Goal: Information Seeking & Learning: Learn about a topic

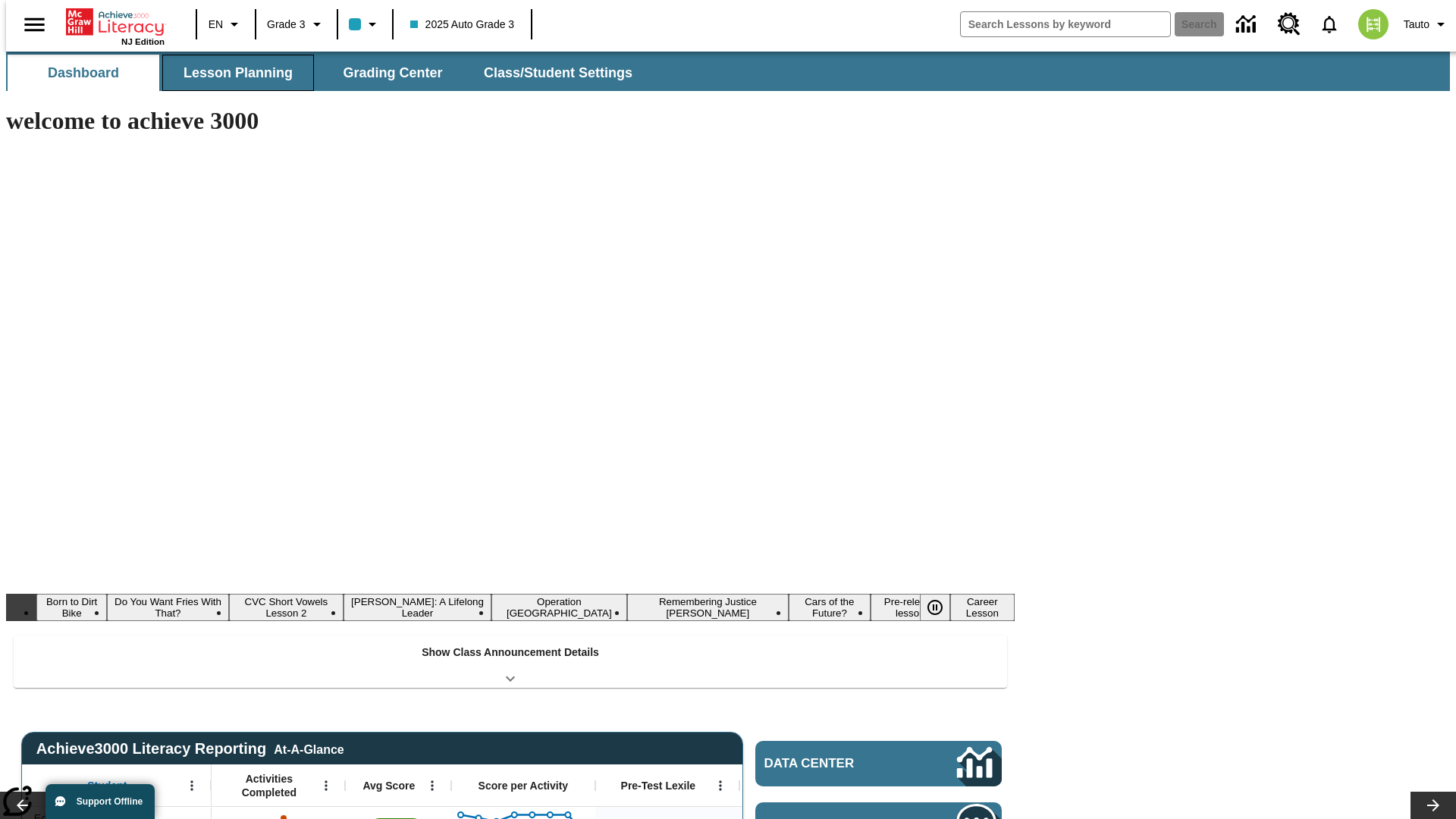
click at [232, 73] on button "Lesson Planning" at bounding box center [239, 73] width 152 height 37
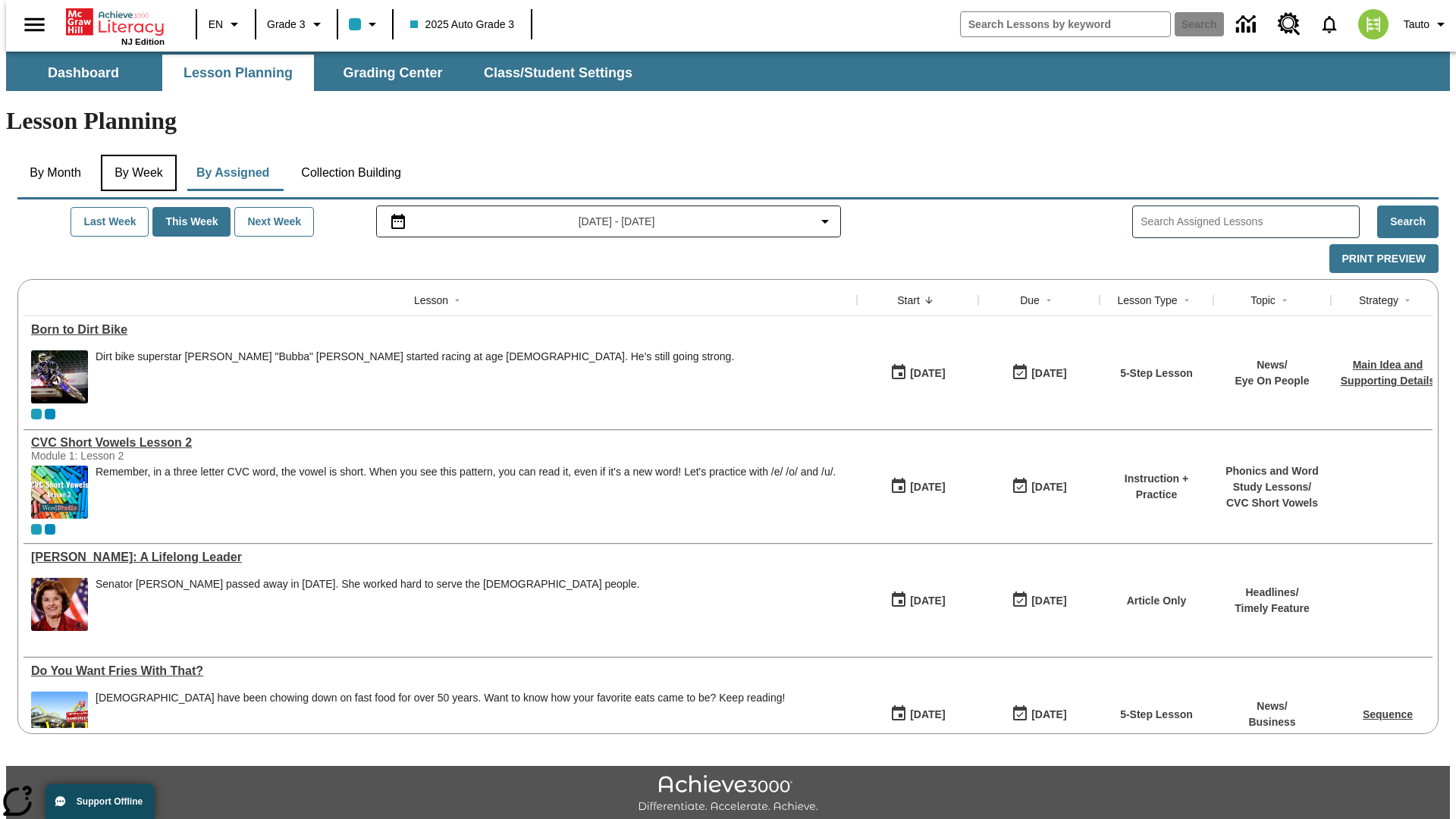
click at [136, 154] on button "By Week" at bounding box center [138, 172] width 76 height 37
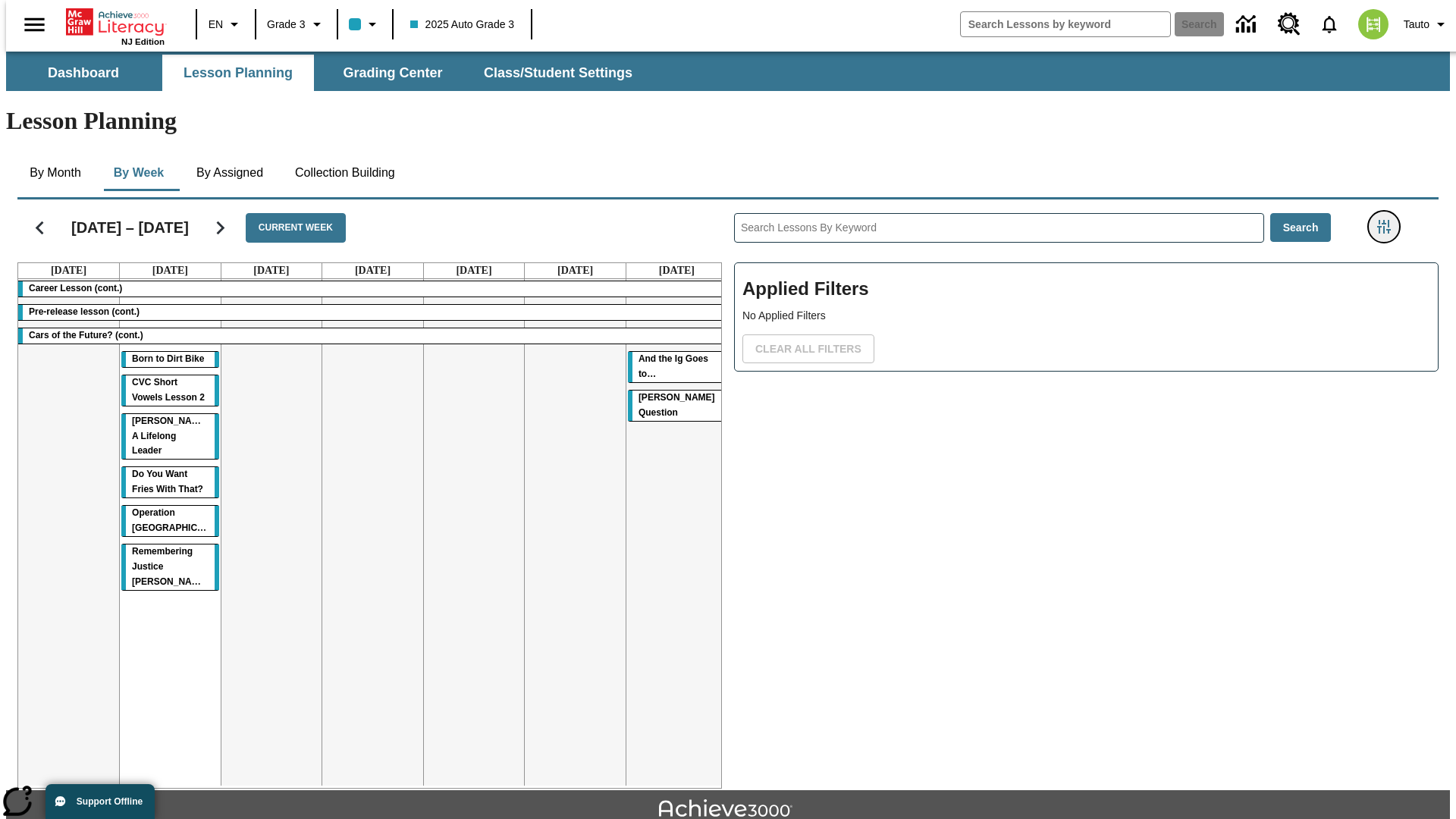
click at [1389, 220] on icon "Filters Side menu" at bounding box center [1384, 226] width 14 height 14
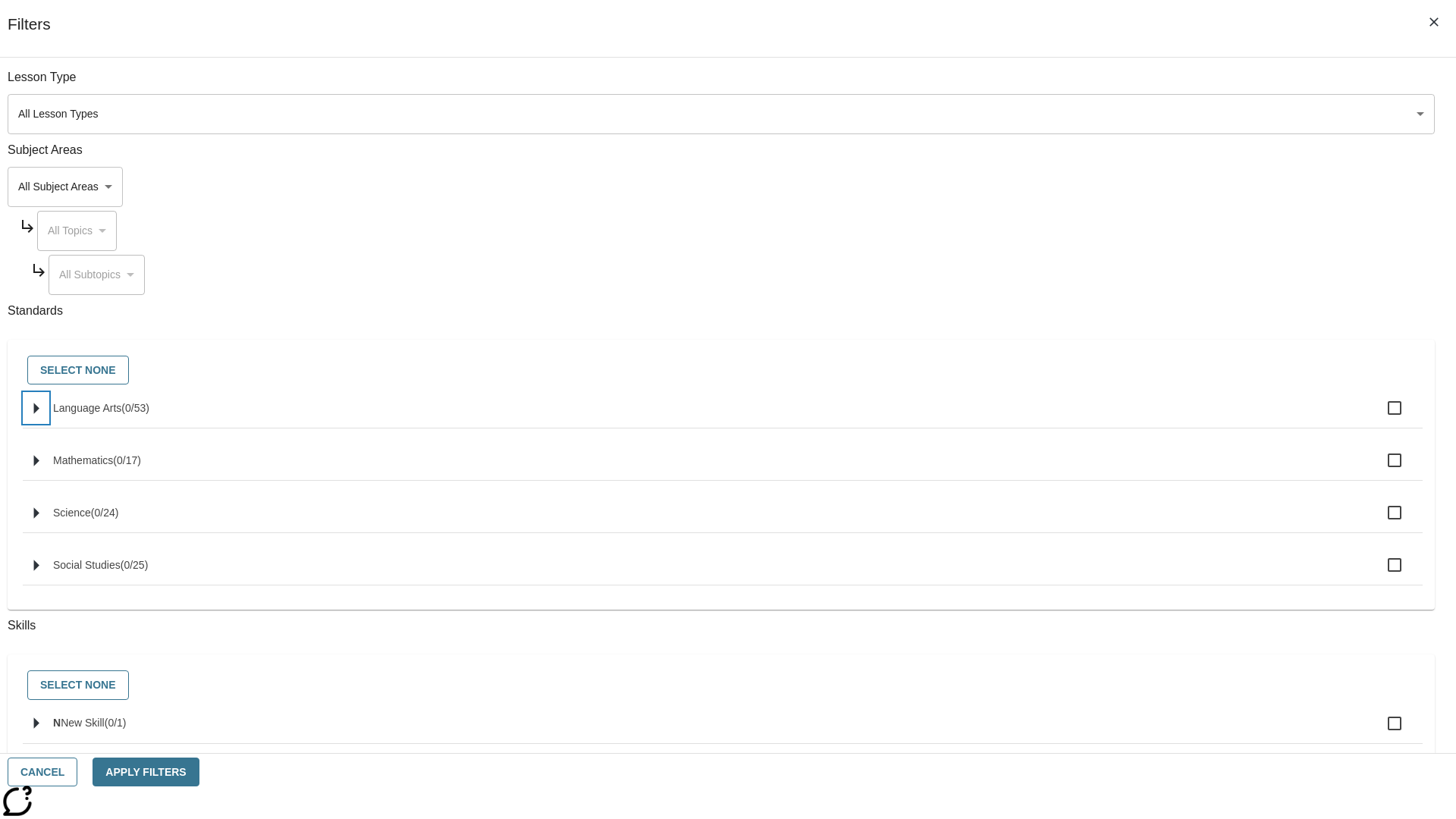
click at [39, 414] on icon "Select standards" at bounding box center [37, 409] width 5 height 11
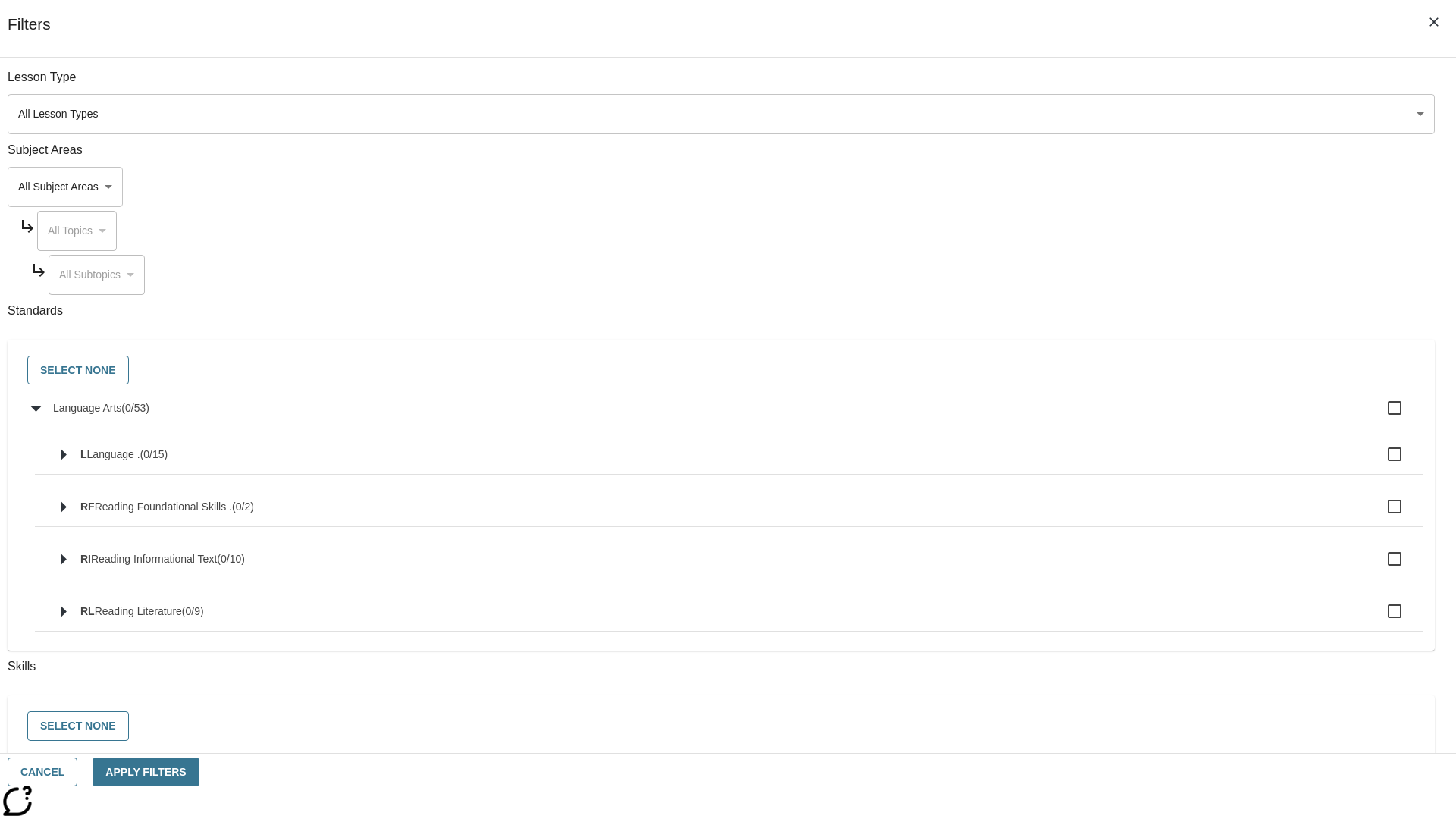
click at [1103, 416] on label "Language Arts ( 0 / 53 )" at bounding box center [732, 408] width 1358 height 32
click at [1379, 416] on input "Language Arts ( 0 / 53 )" at bounding box center [1395, 408] width 32 height 32
checkbox input "true"
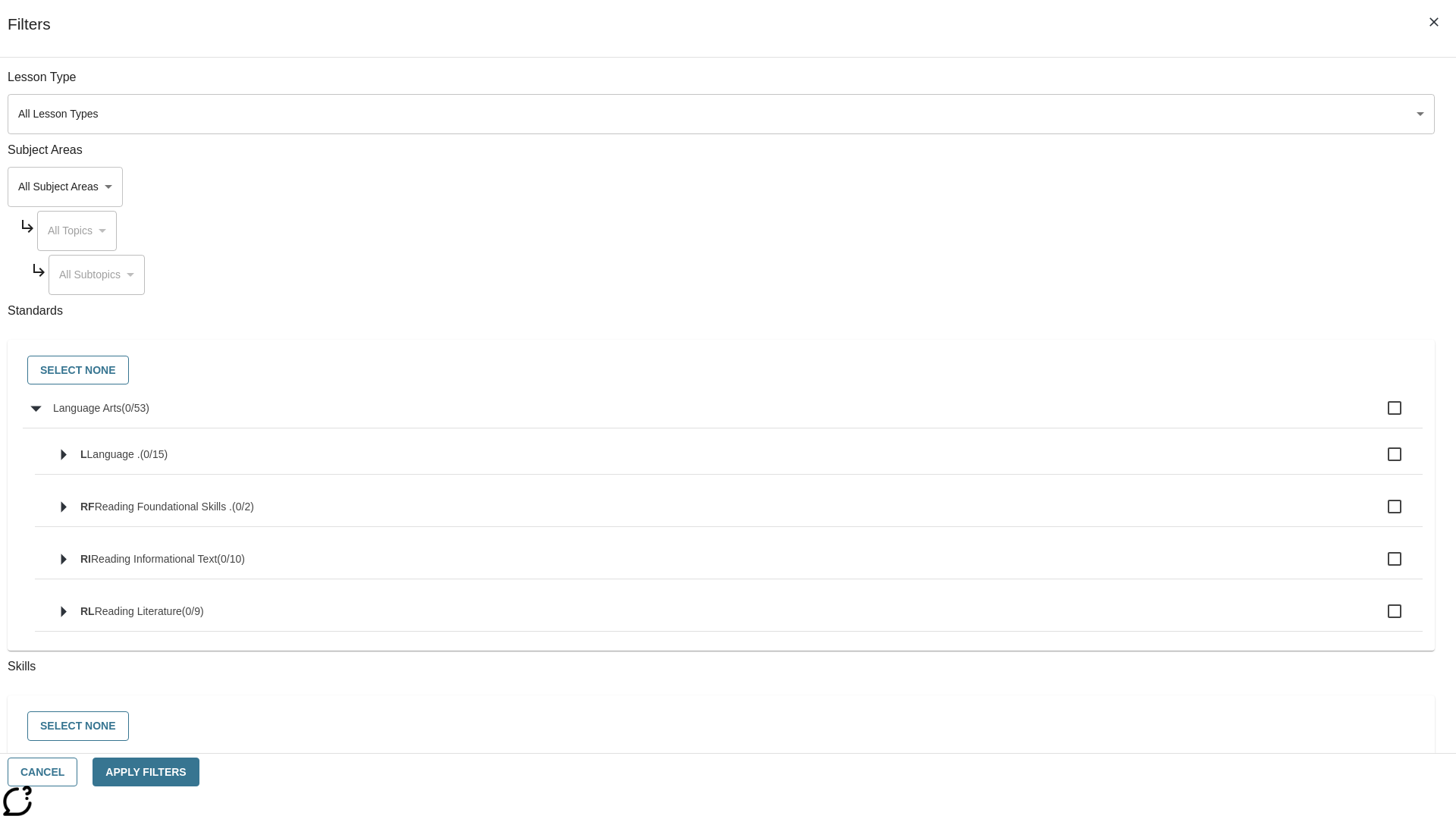
checkbox input "true"
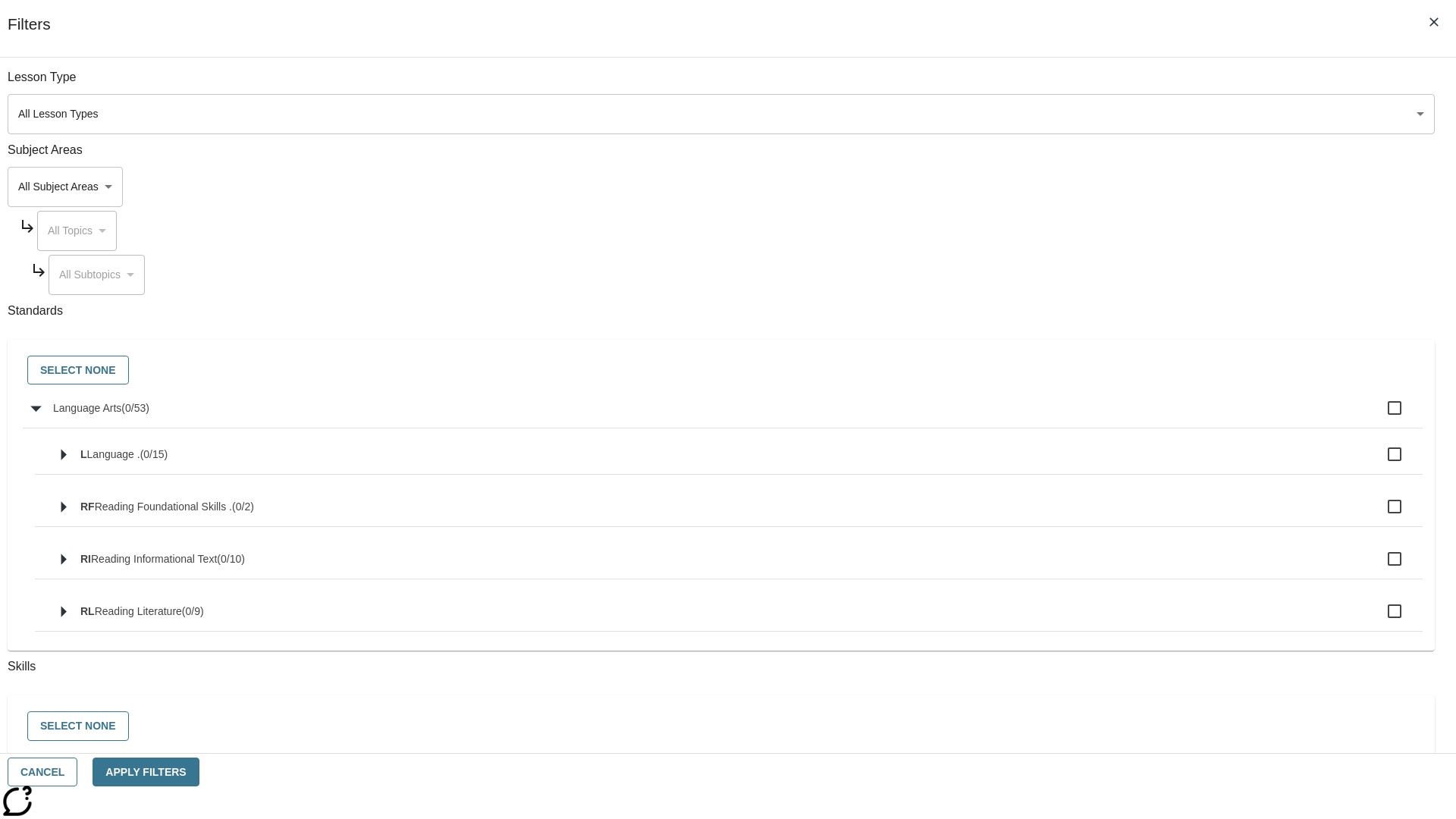
checkbox input "true"
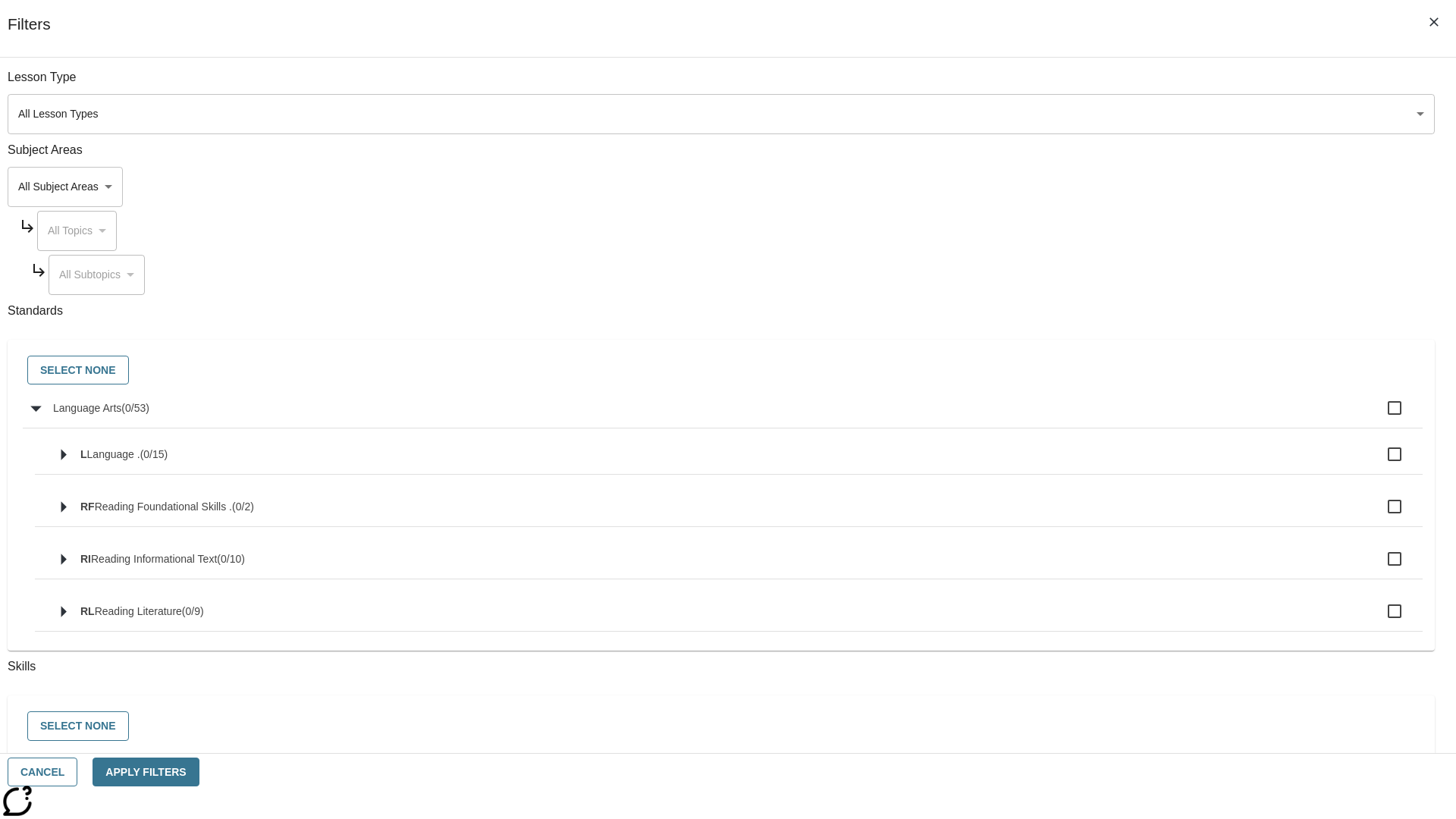
checkbox input "true"
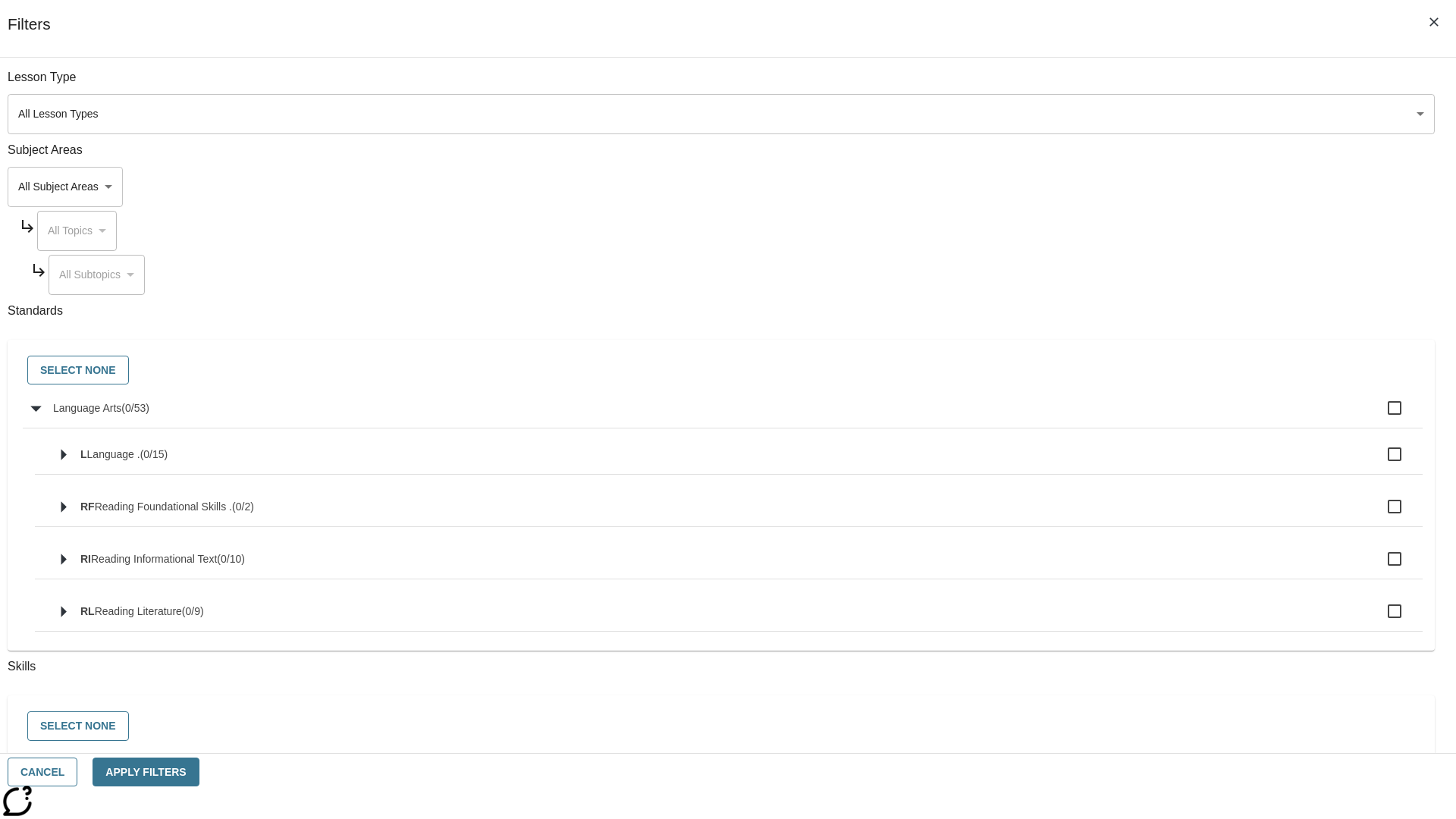
checkbox input "true"
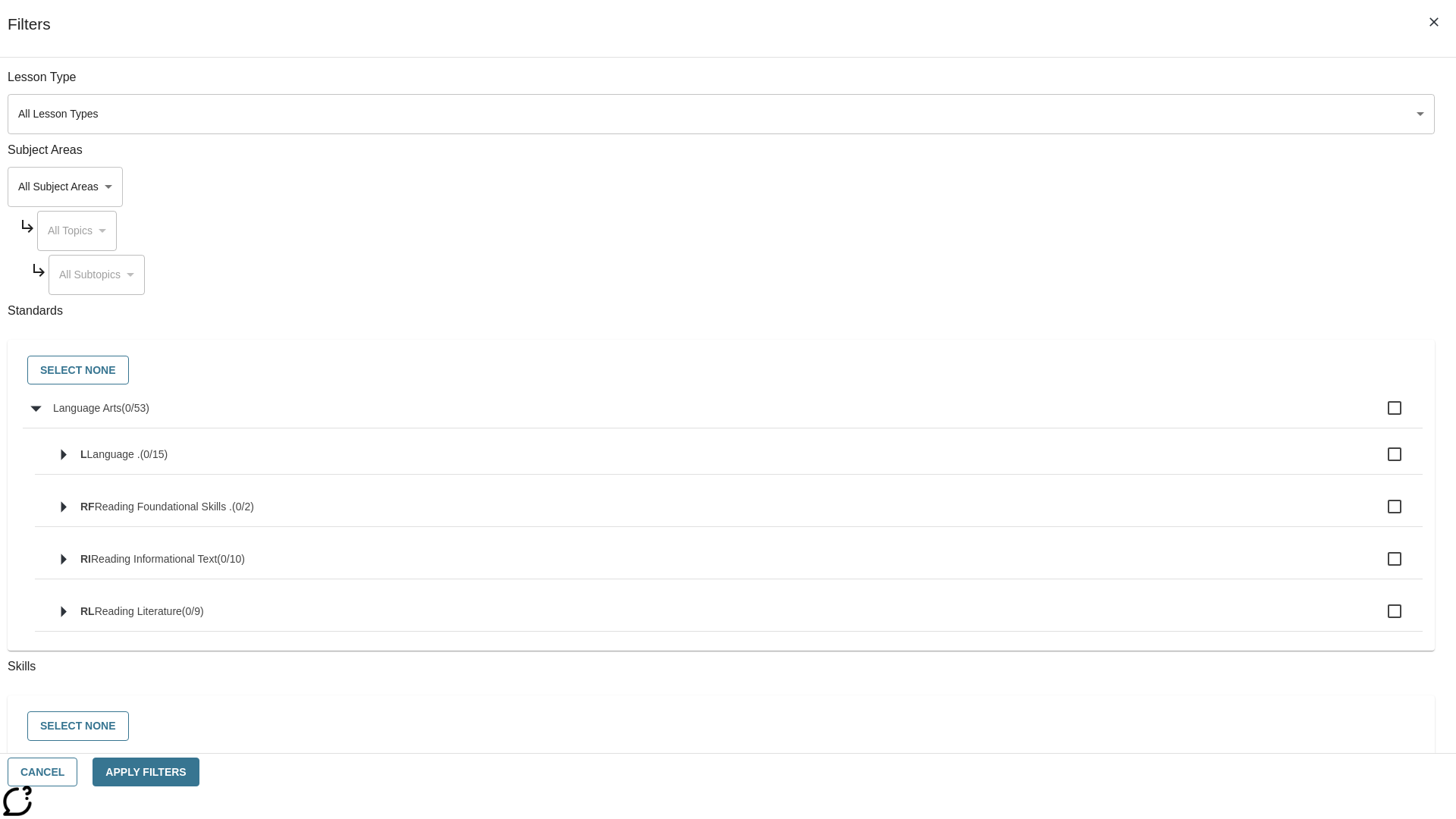
checkbox input "true"
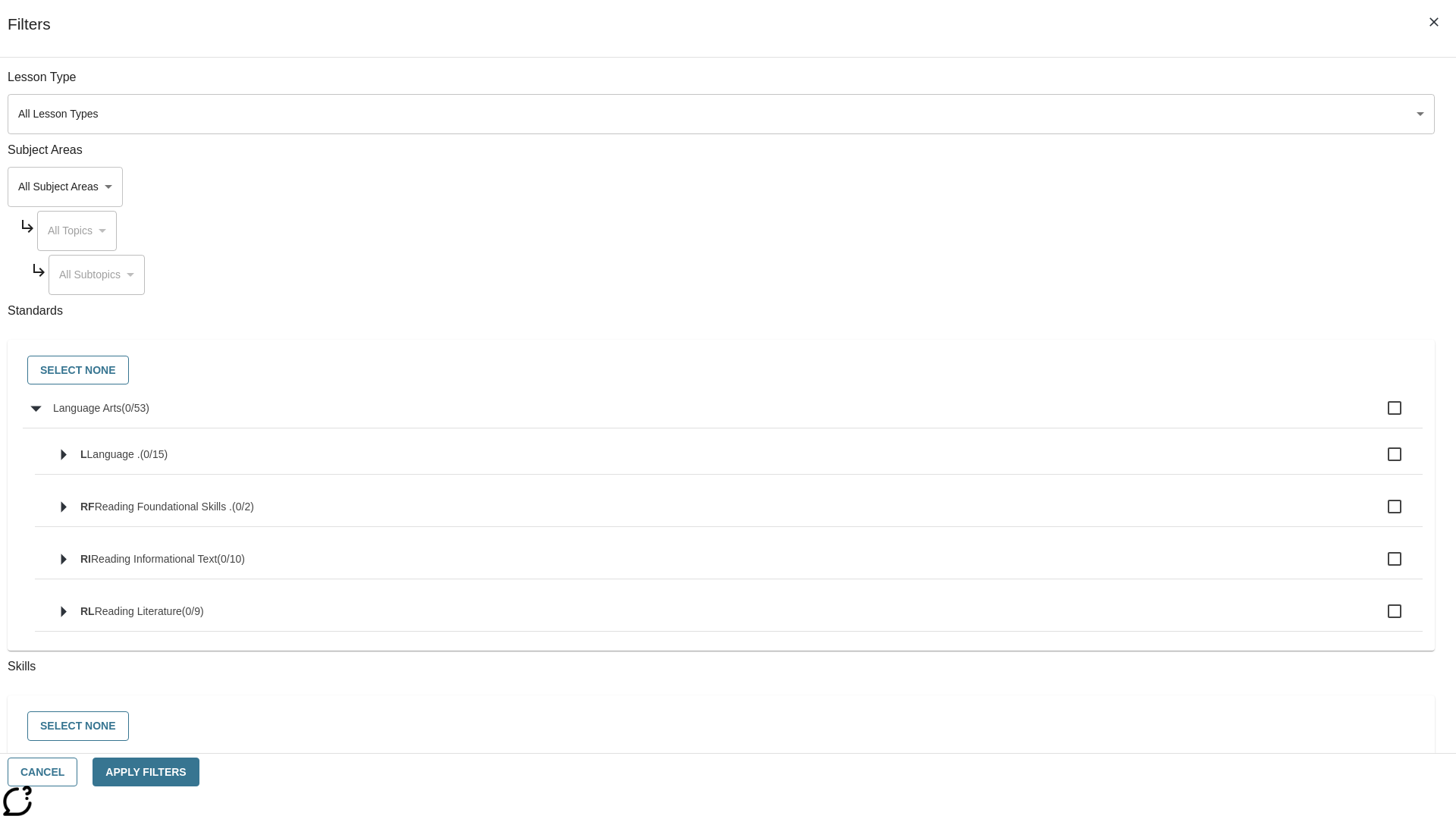
checkbox input "true"
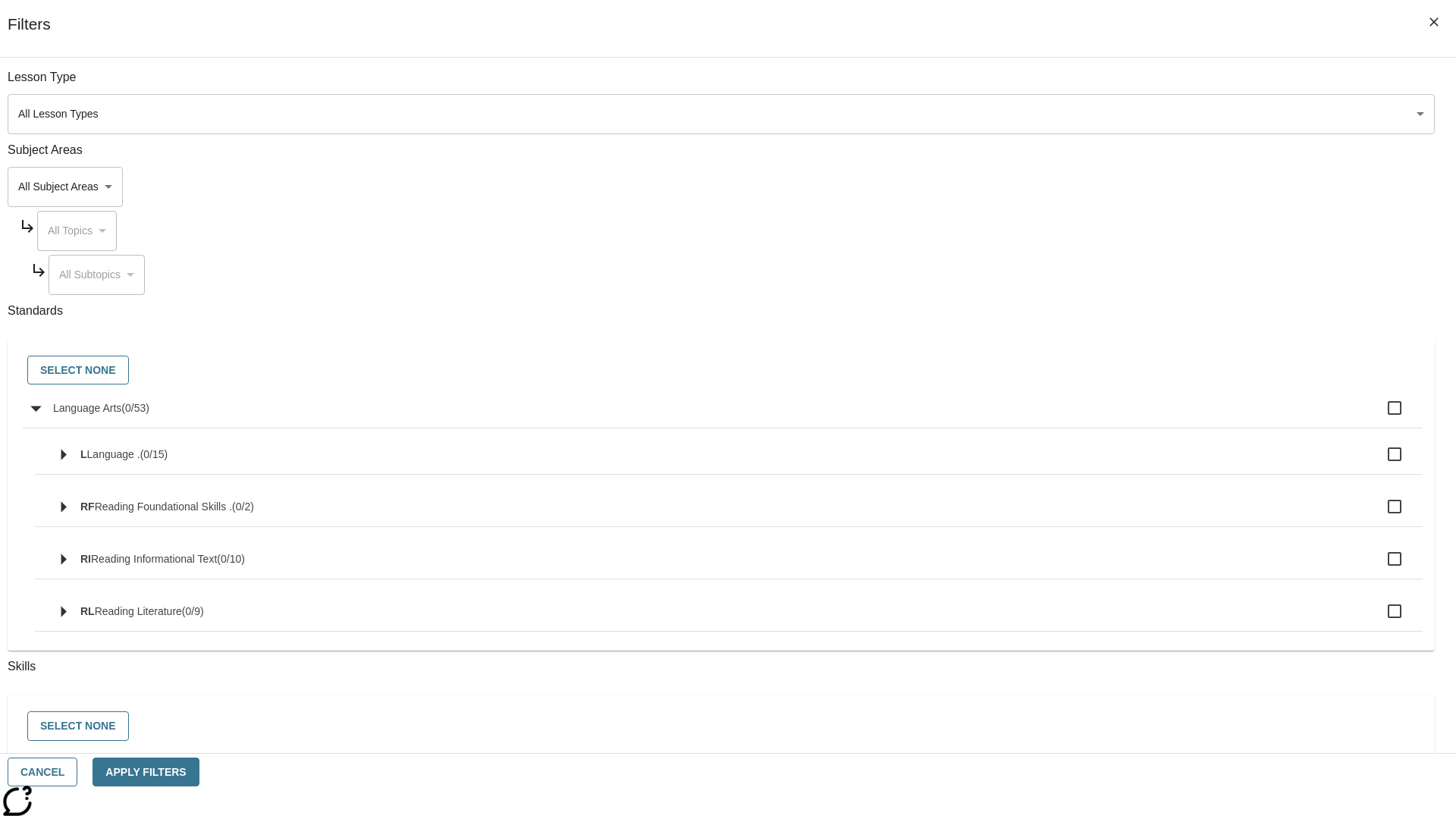
checkbox input "true"
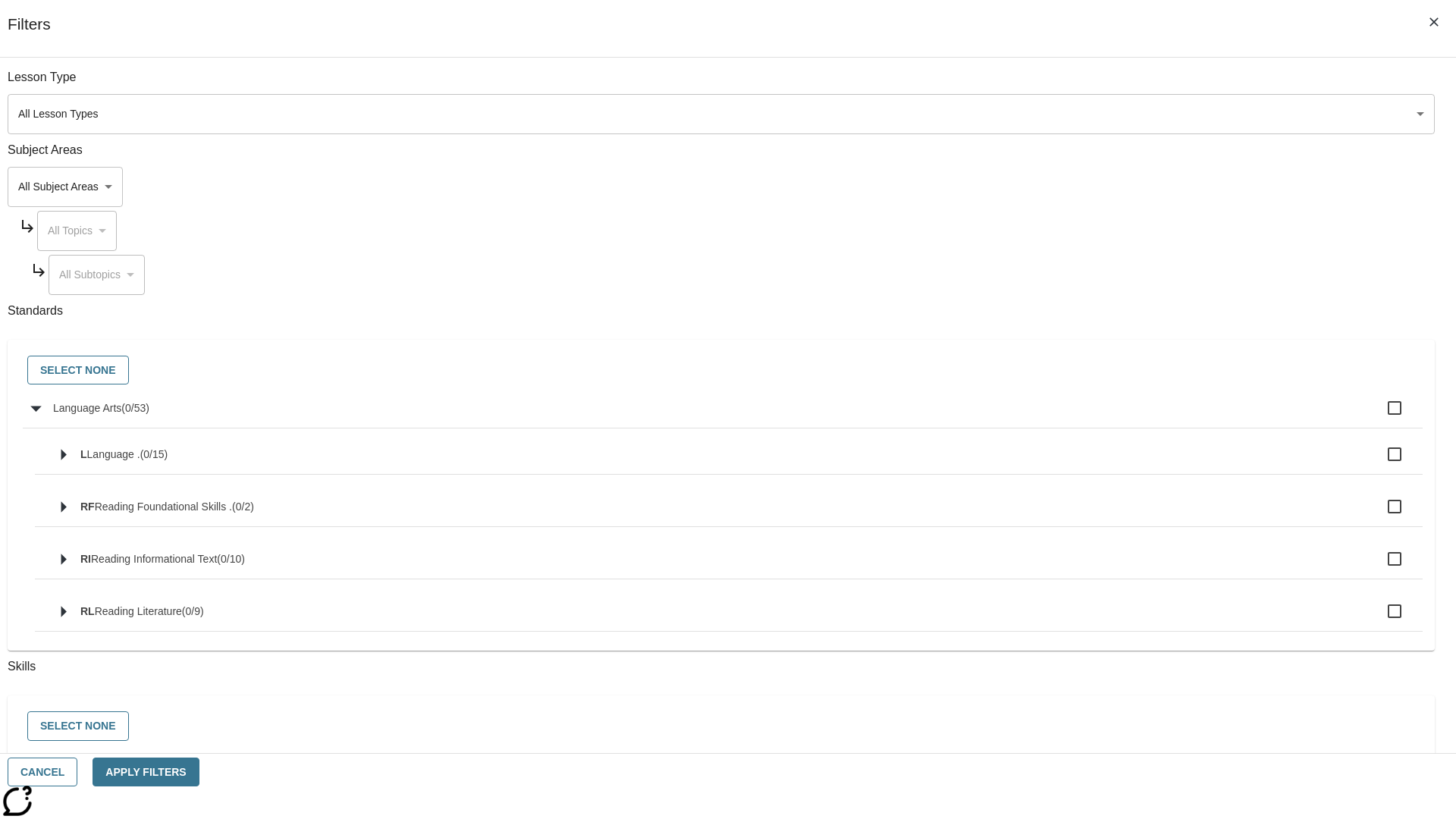
checkbox input "true"
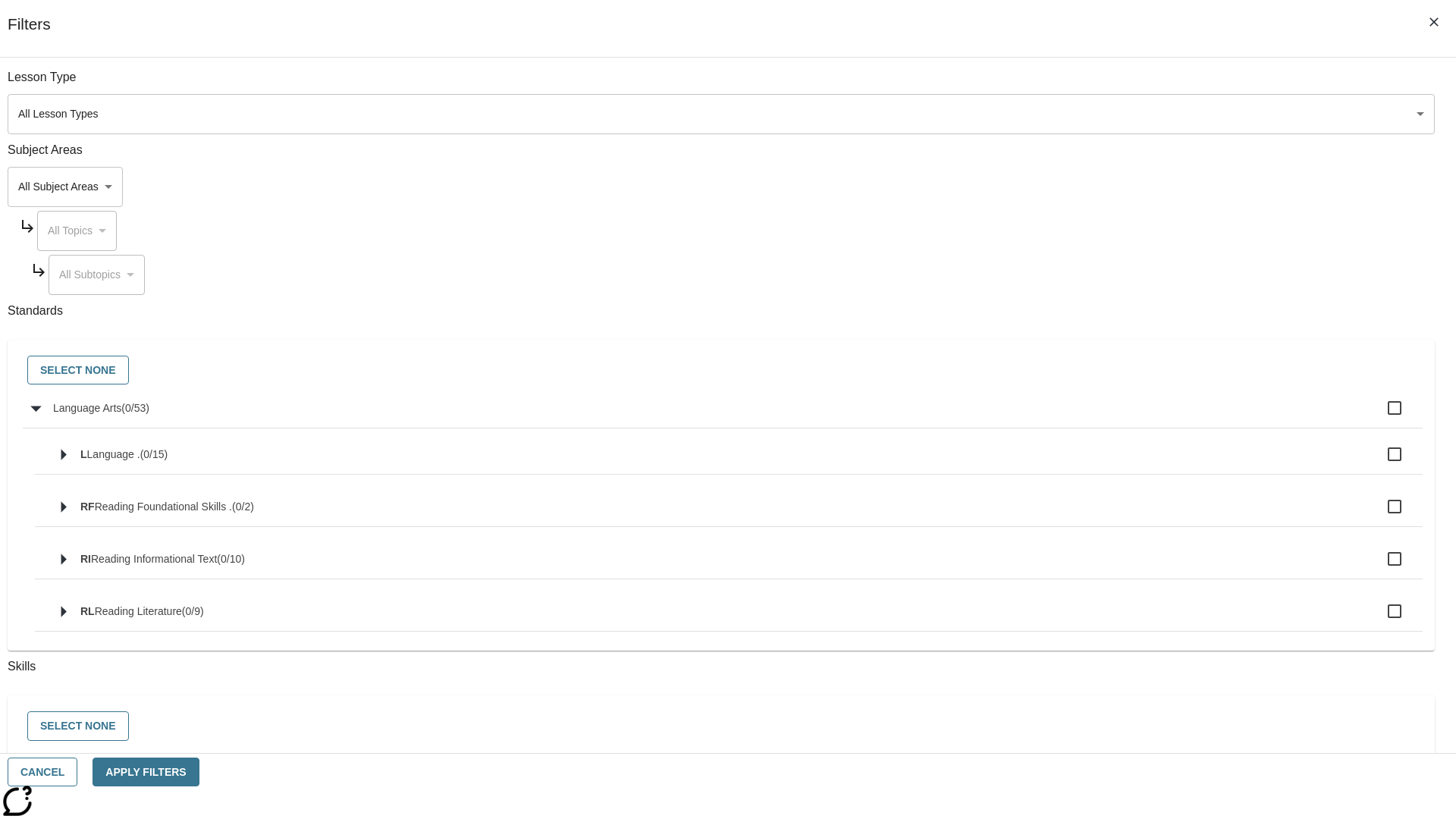
checkbox input "true"
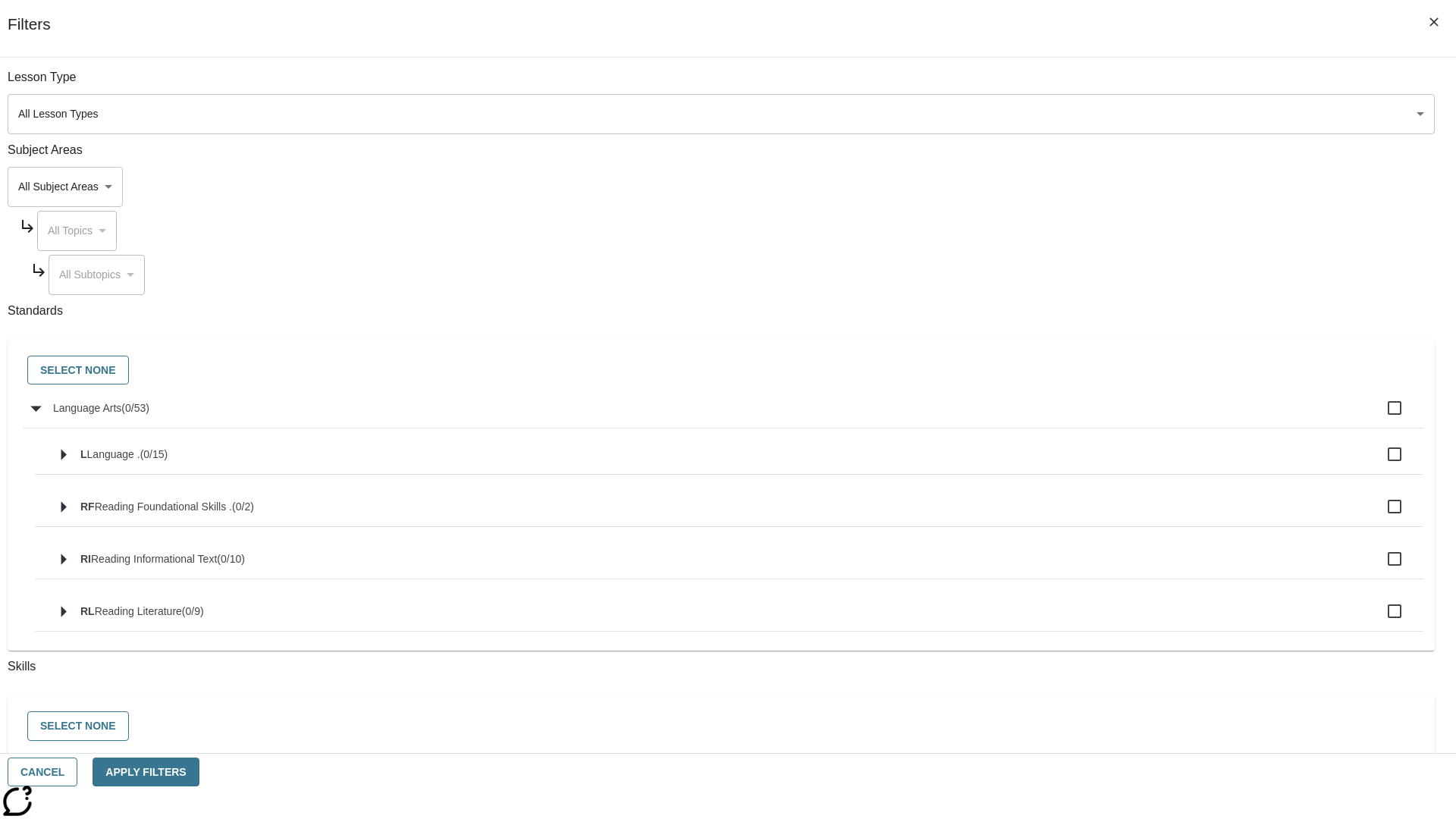
checkbox input "true"
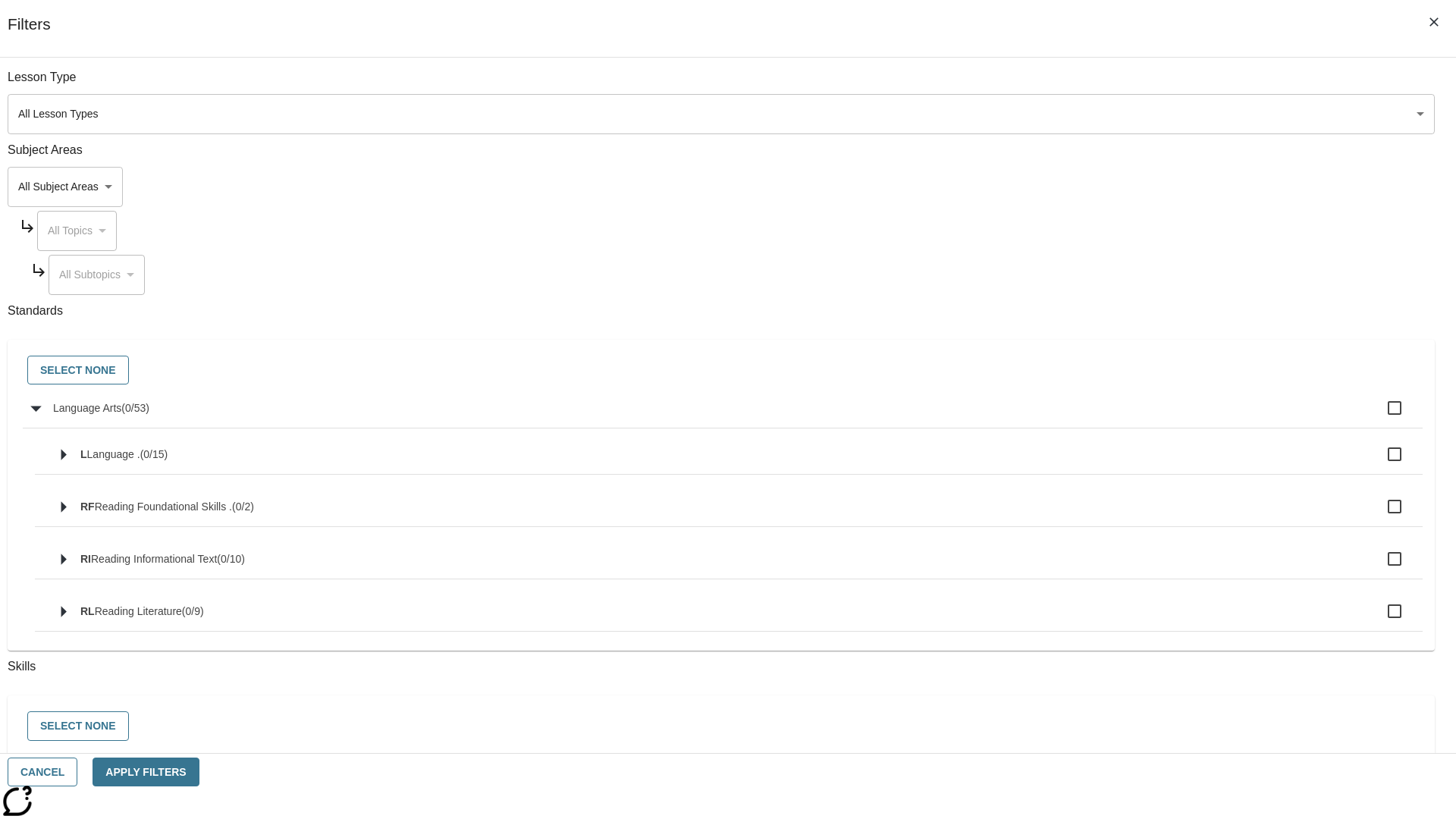
checkbox input "true"
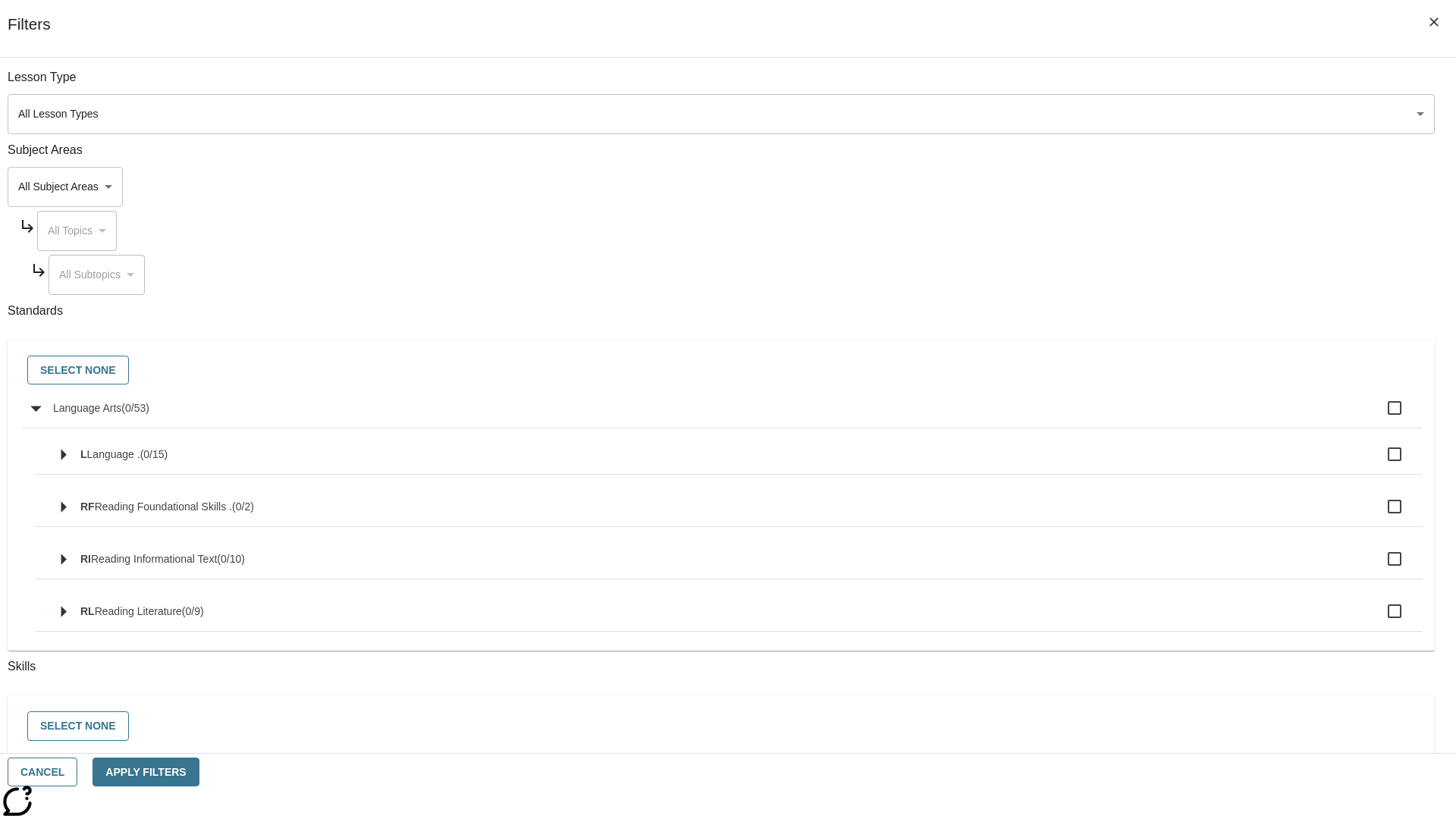
checkbox input "true"
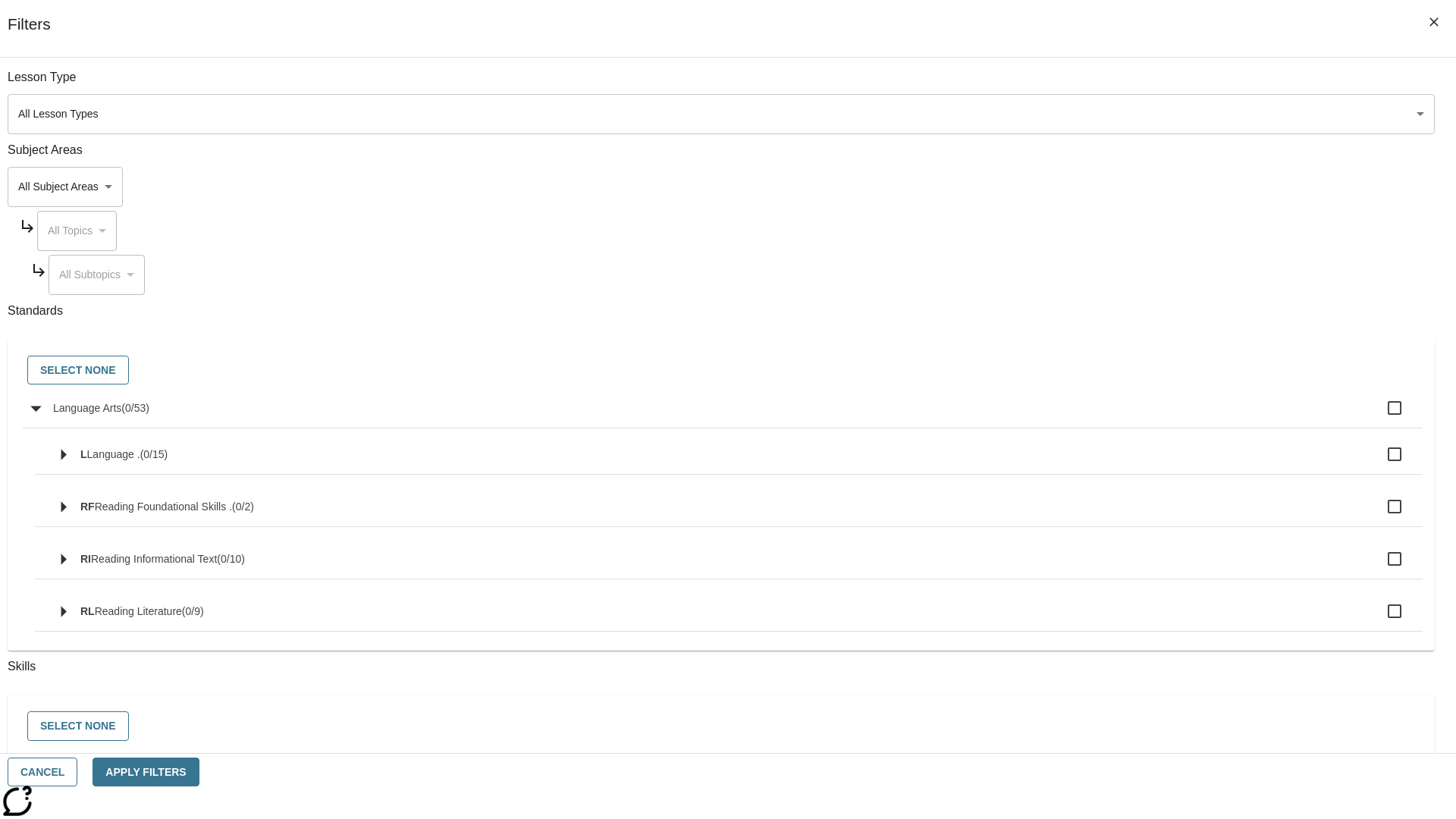
checkbox input "true"
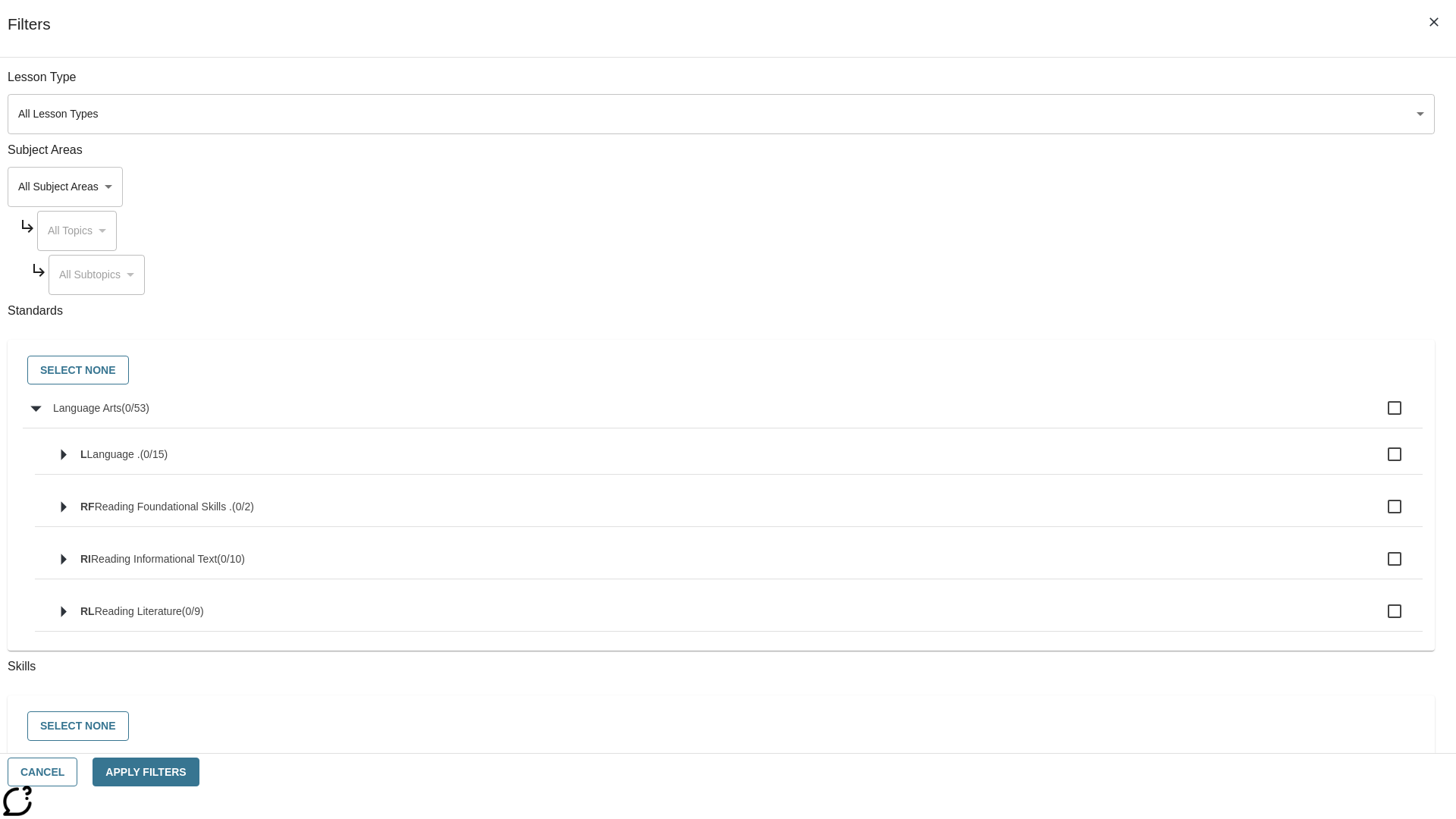
checkbox input "true"
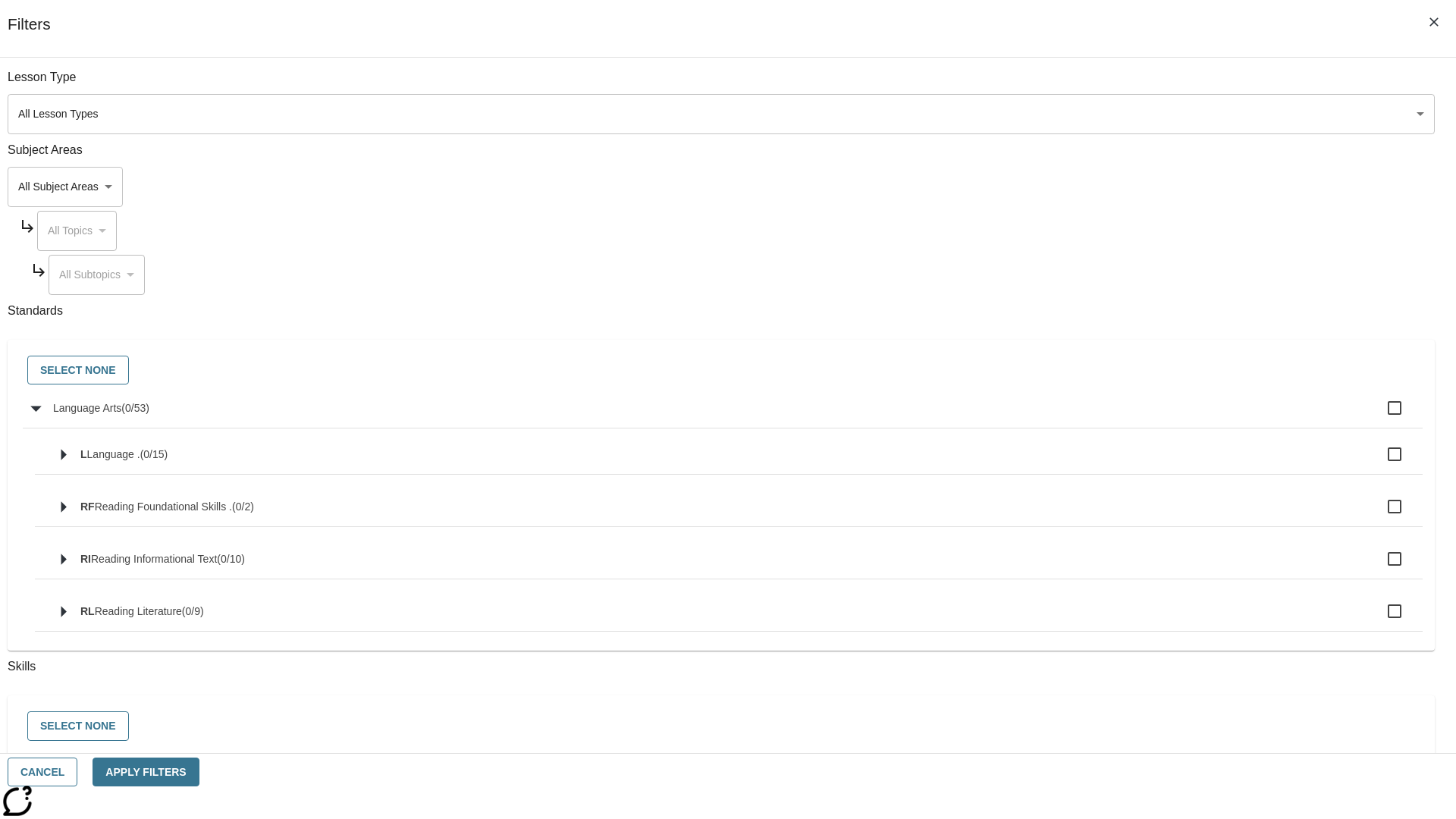
checkbox input "true"
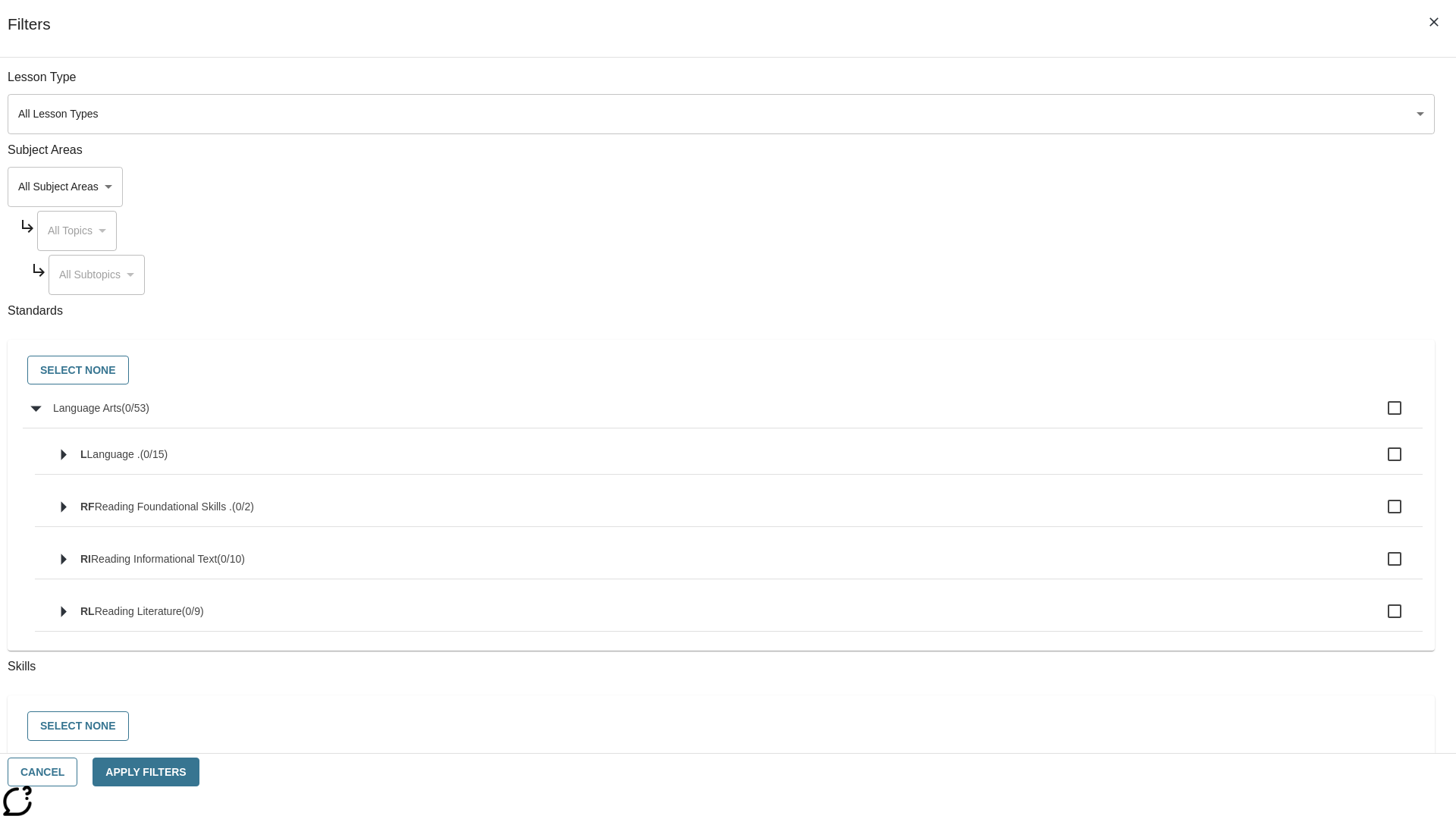
checkbox input "true"
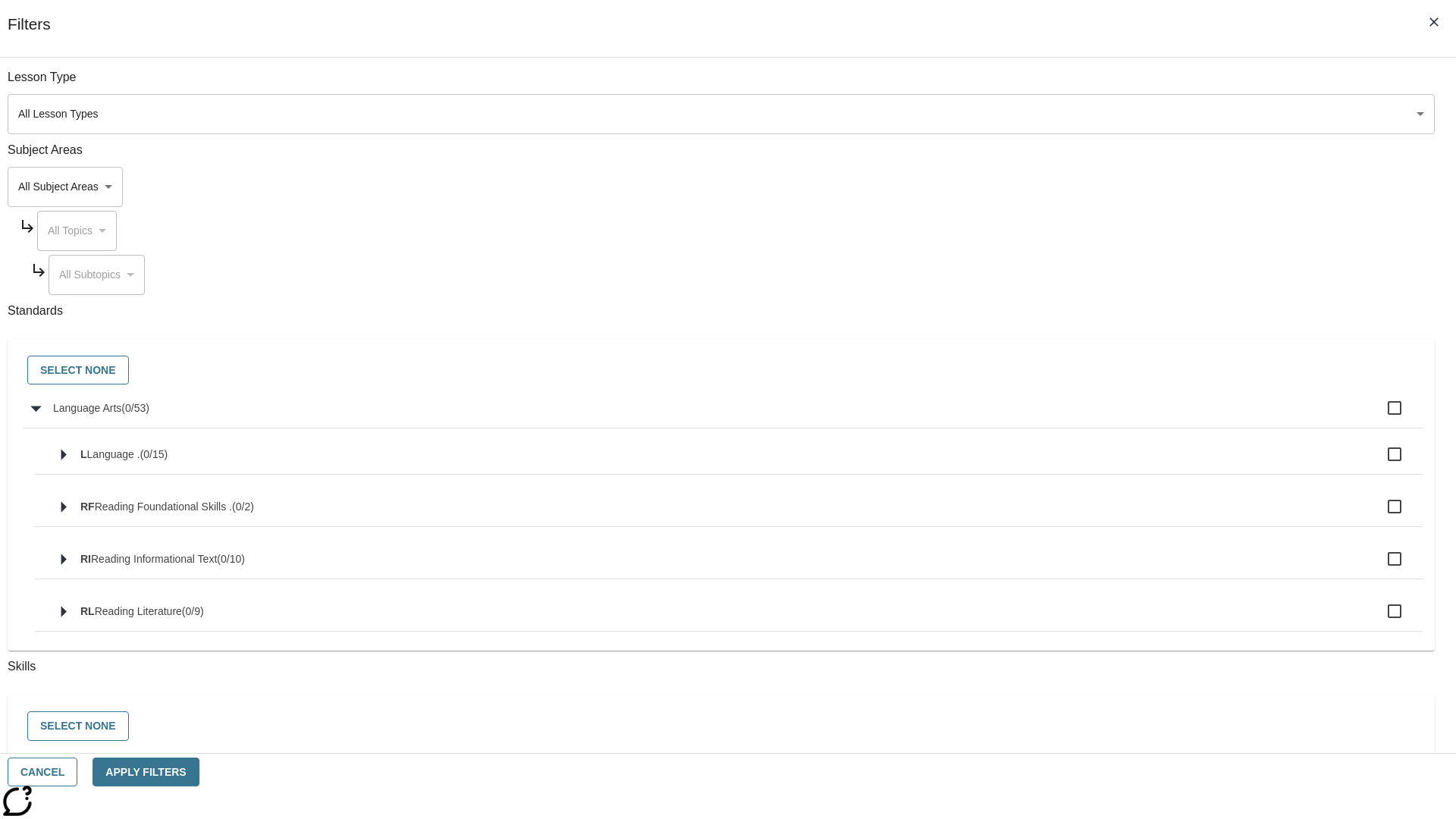
checkbox input "true"
click at [129, 371] on button "Select None" at bounding box center [78, 370] width 101 height 29
checkbox input "false"
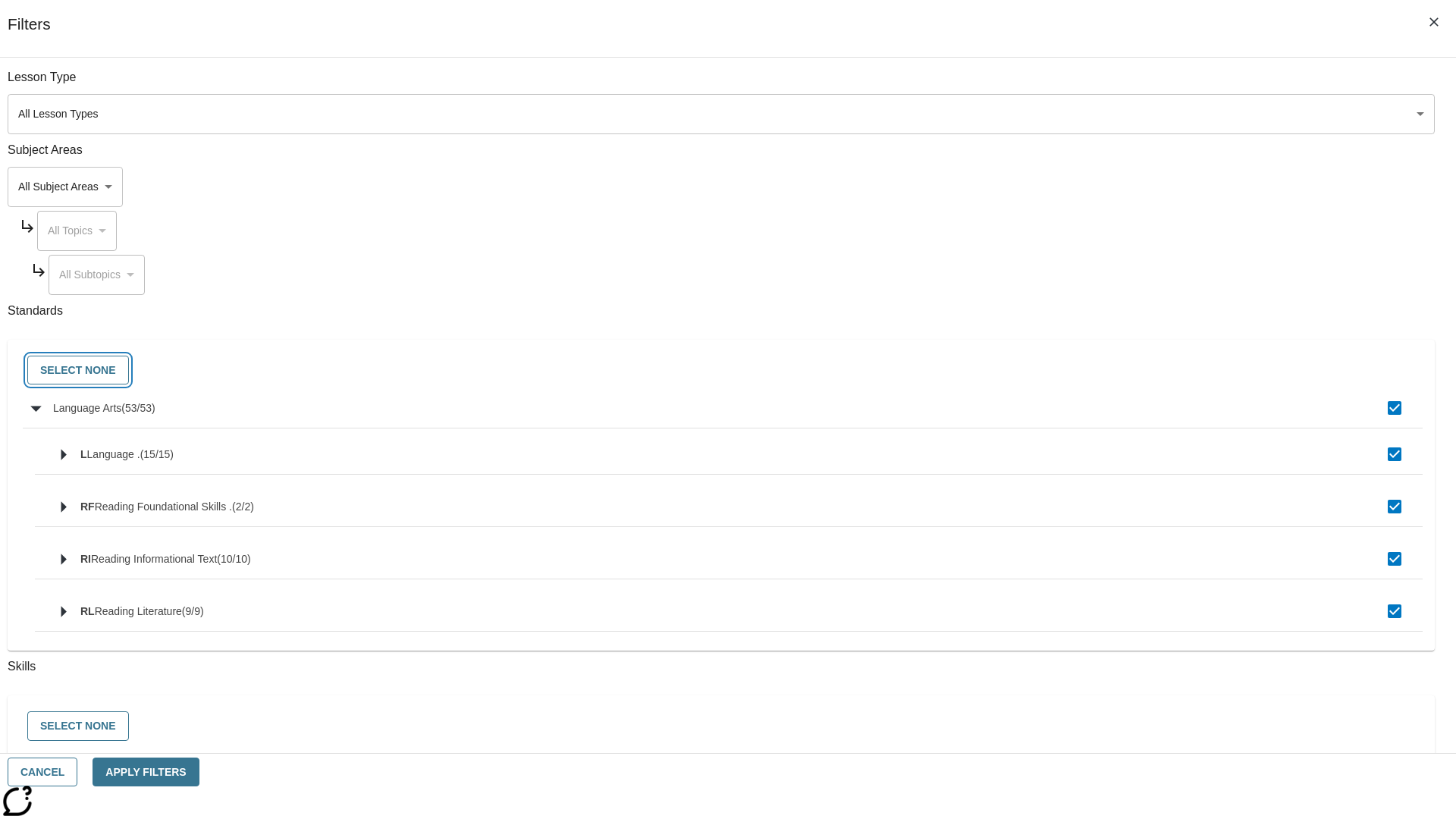
checkbox input "false"
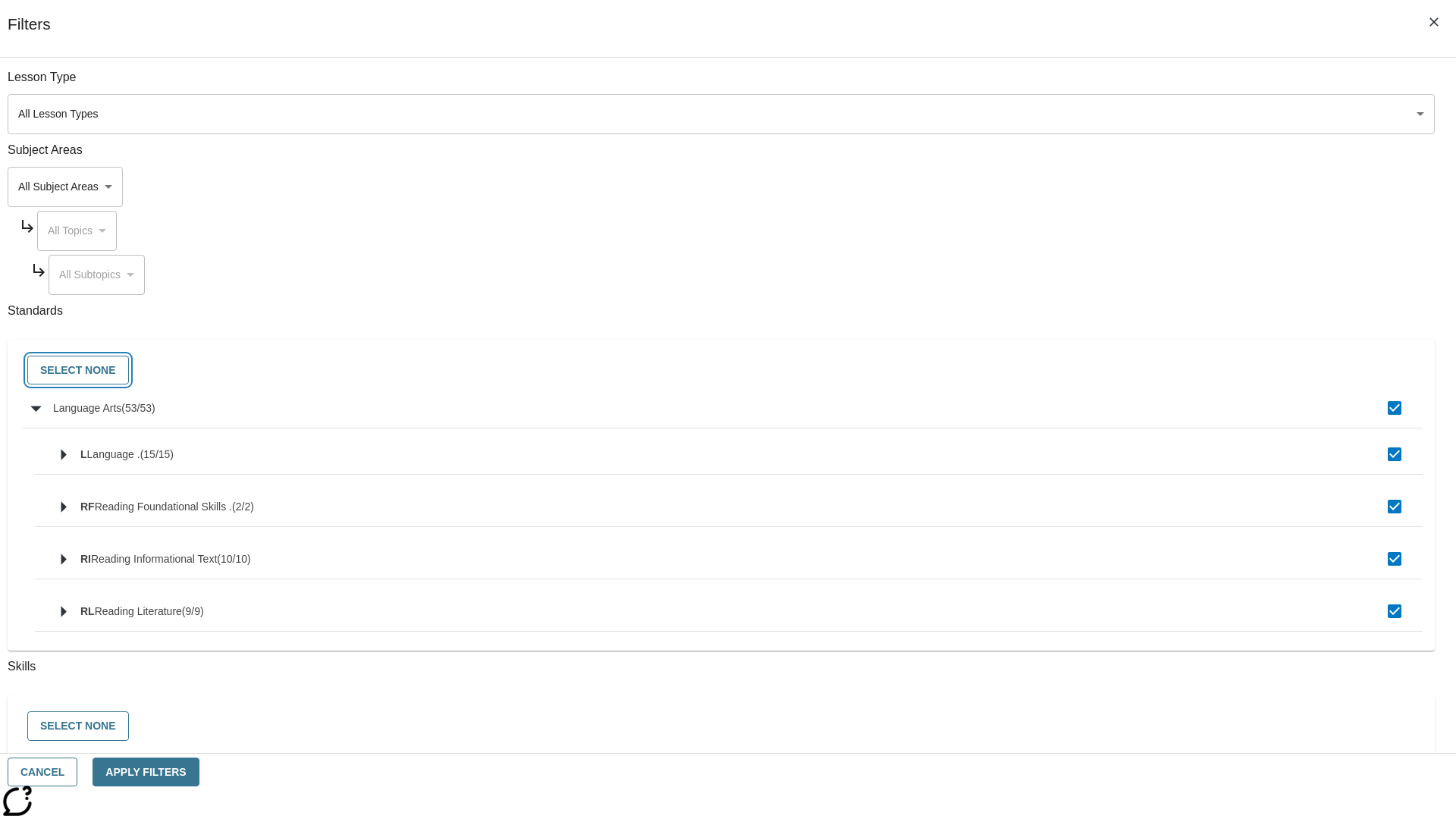
checkbox input "false"
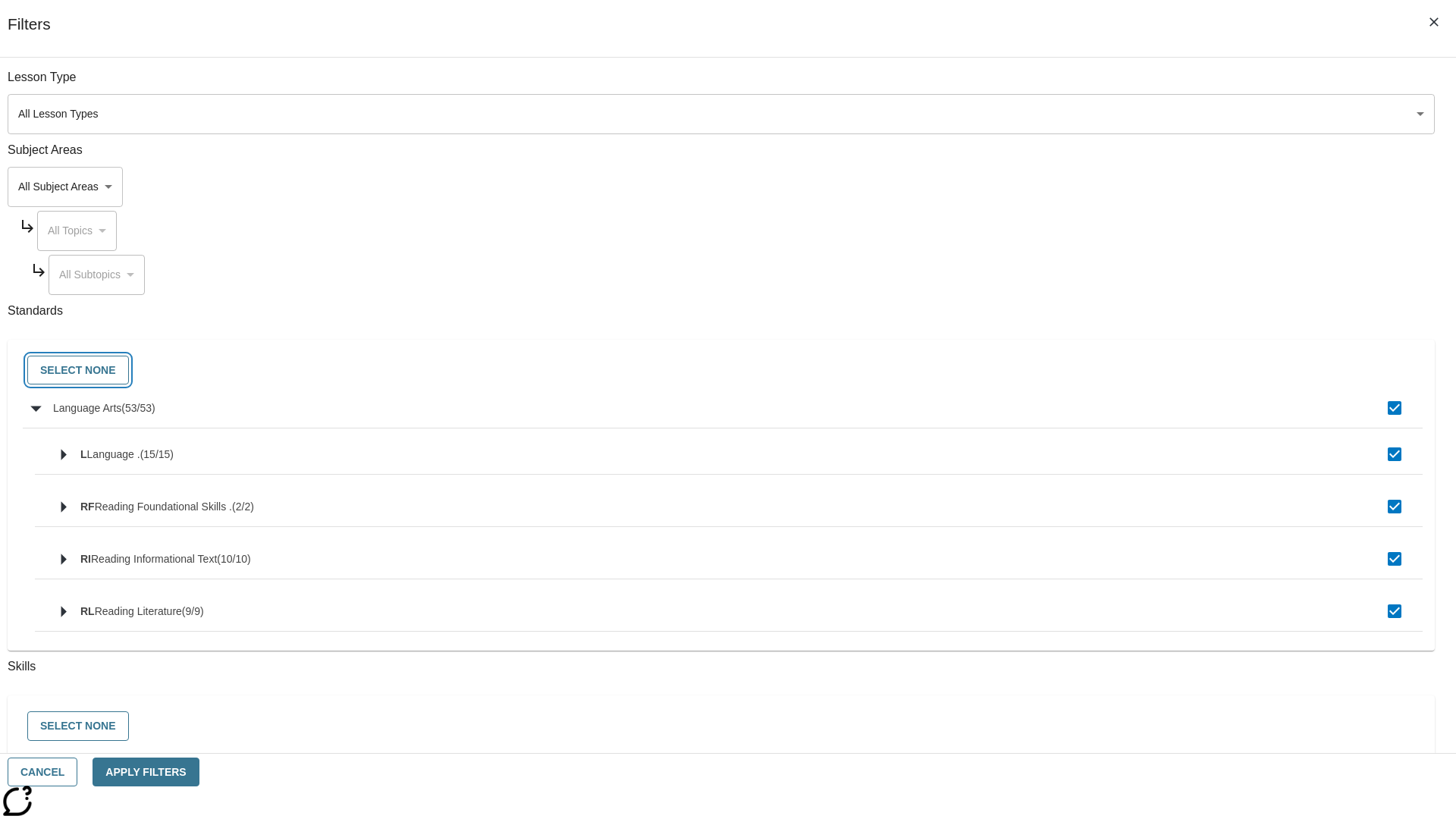
checkbox input "false"
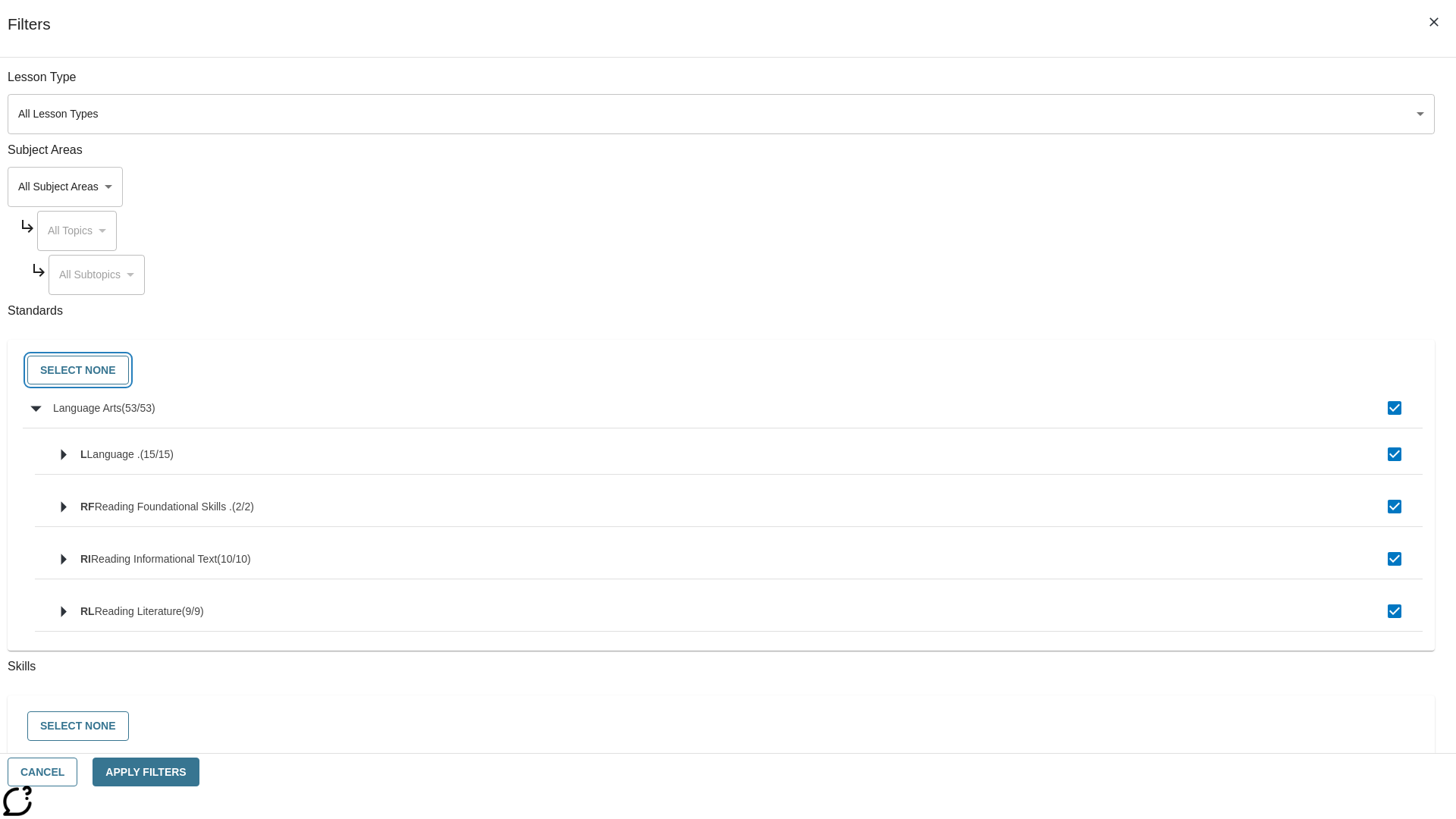
checkbox input "false"
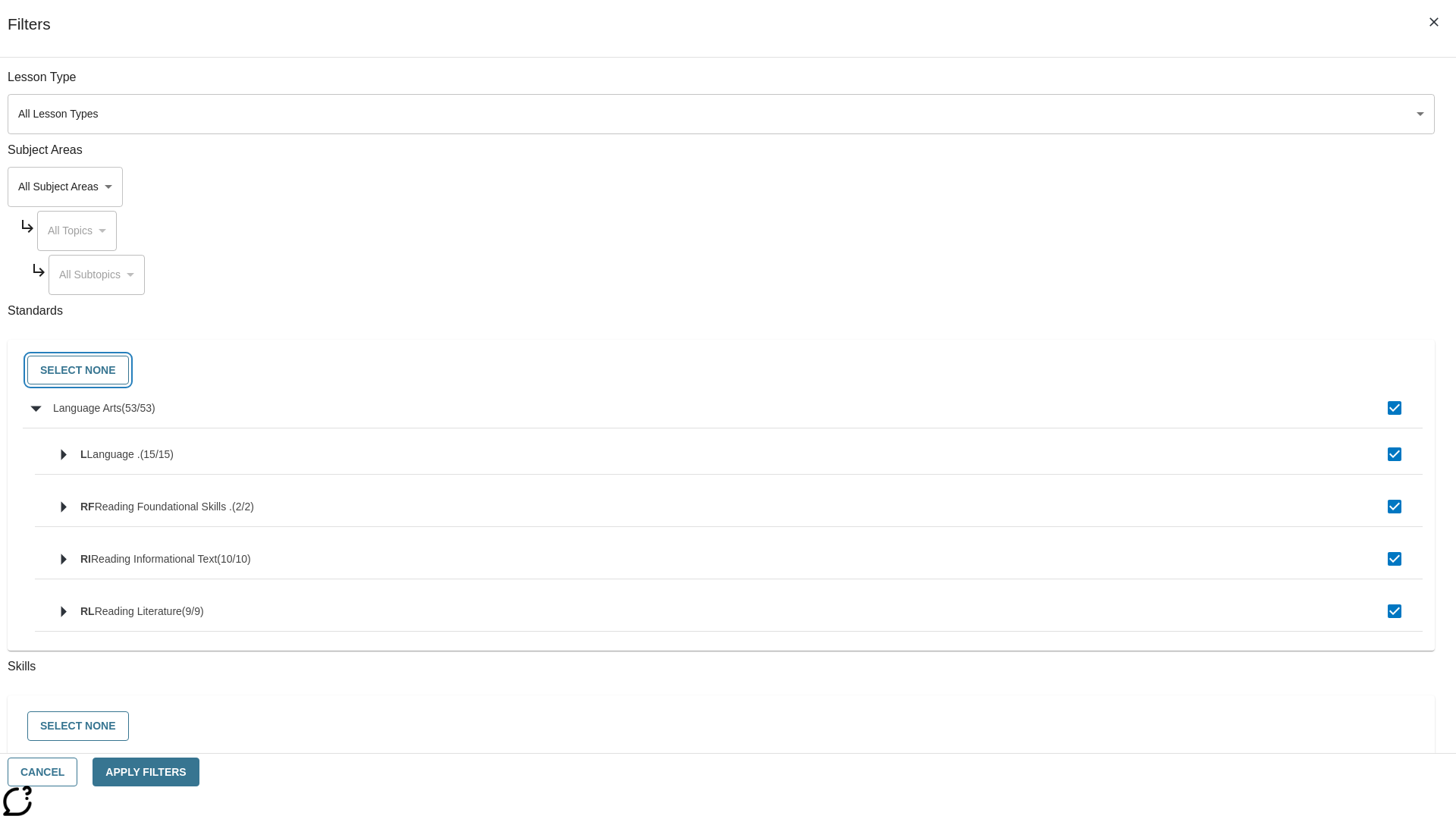
checkbox input "false"
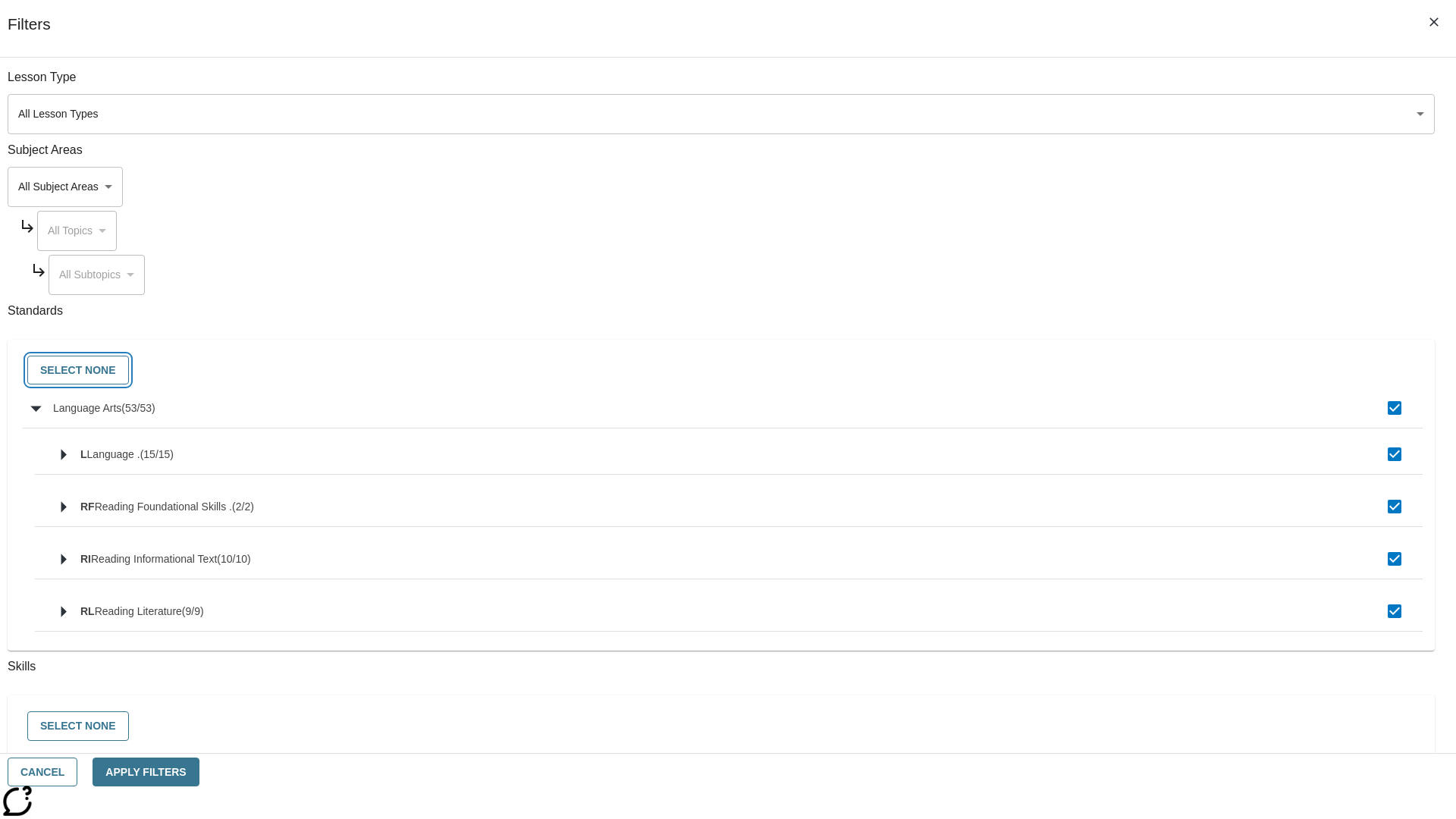
checkbox input "false"
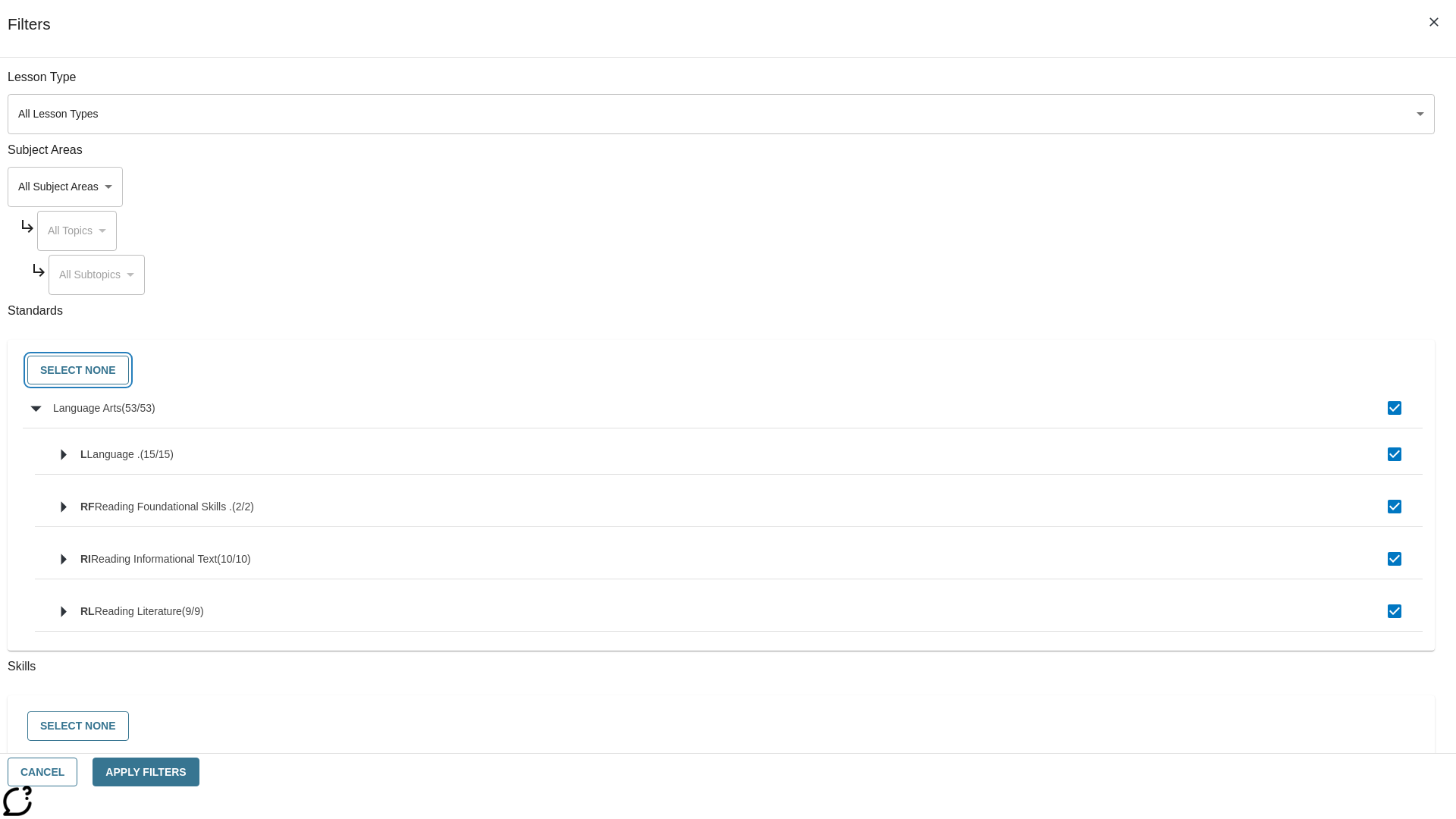
checkbox input "false"
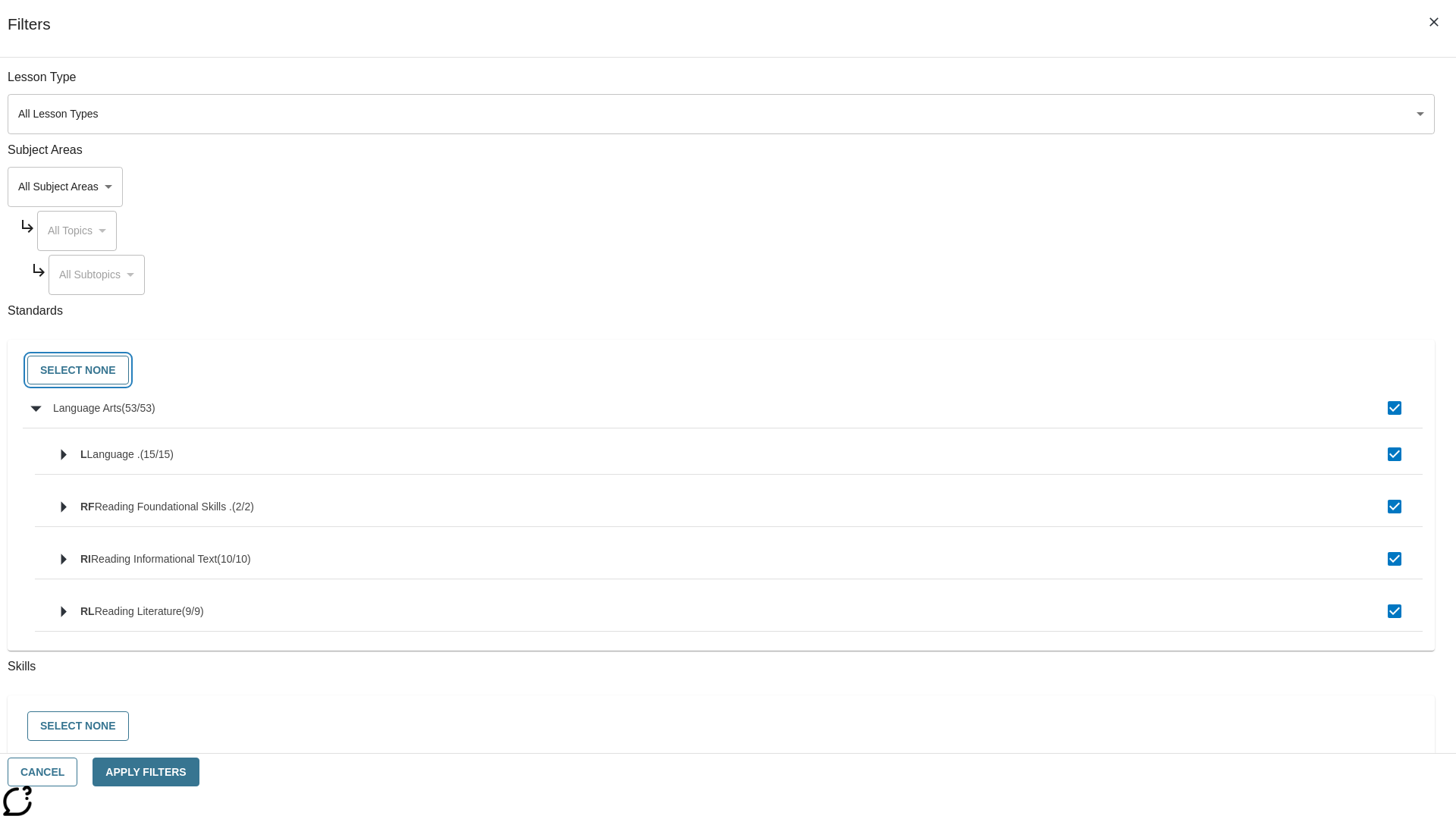
checkbox input "false"
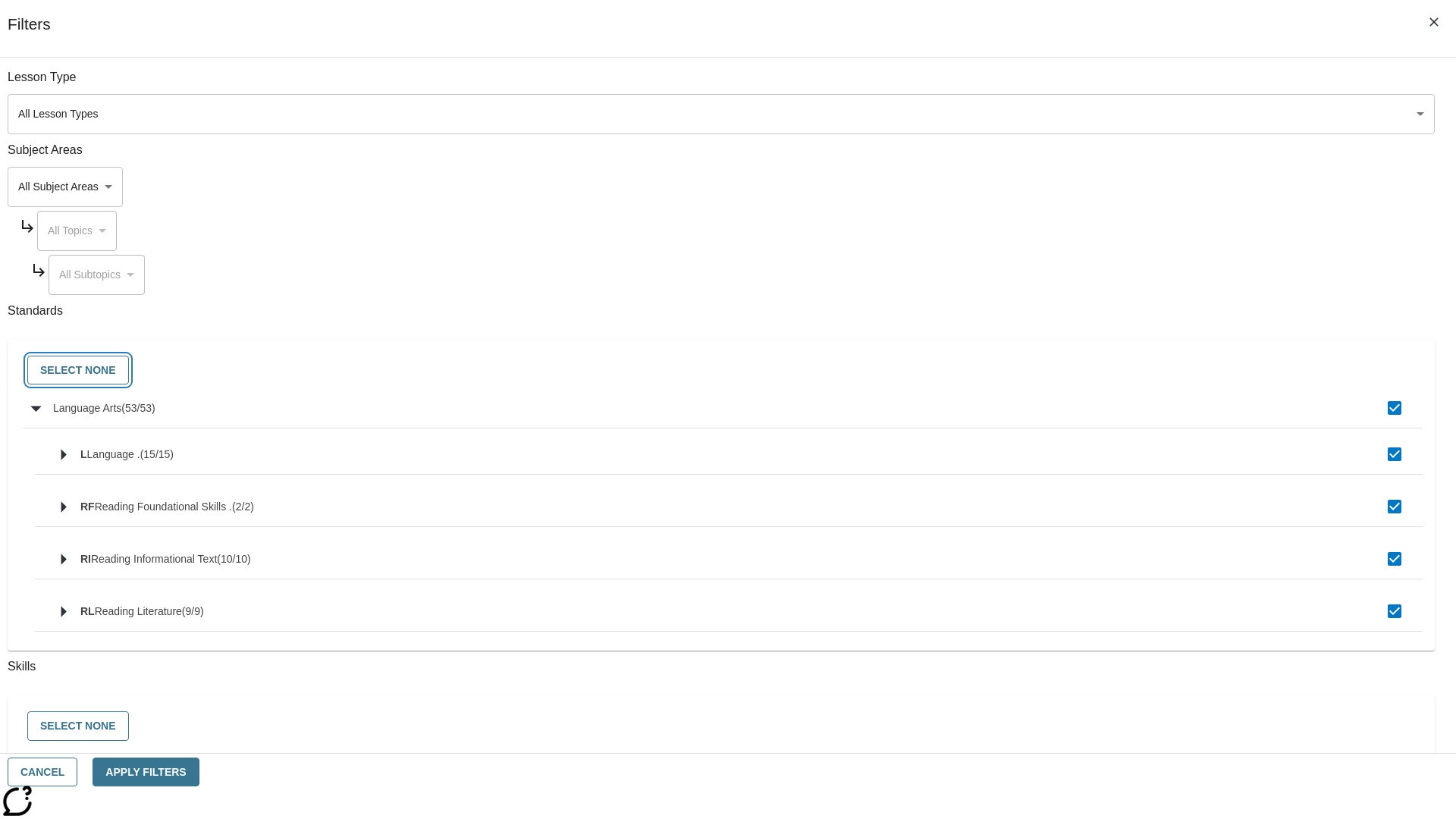
checkbox input "false"
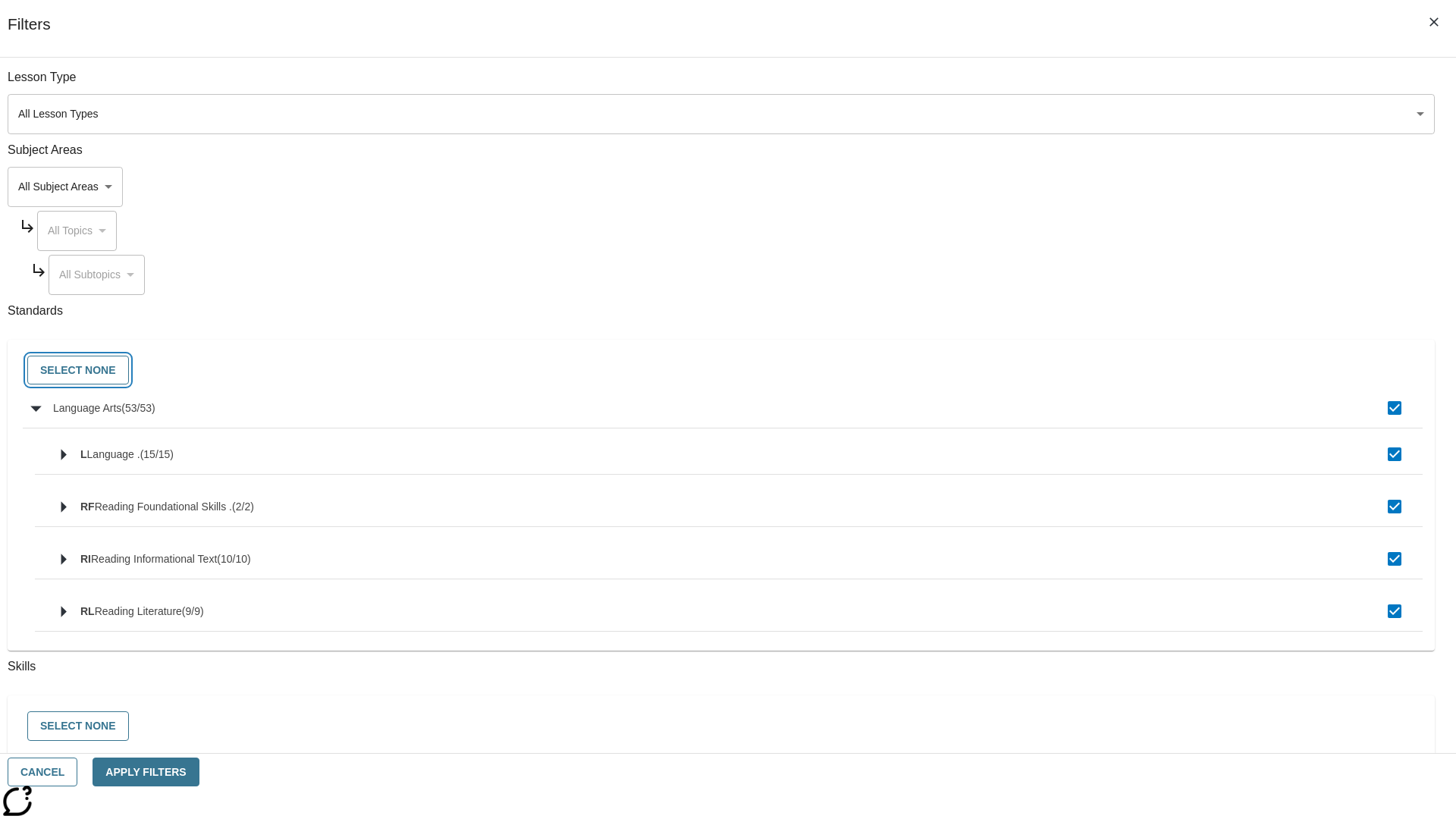
checkbox input "false"
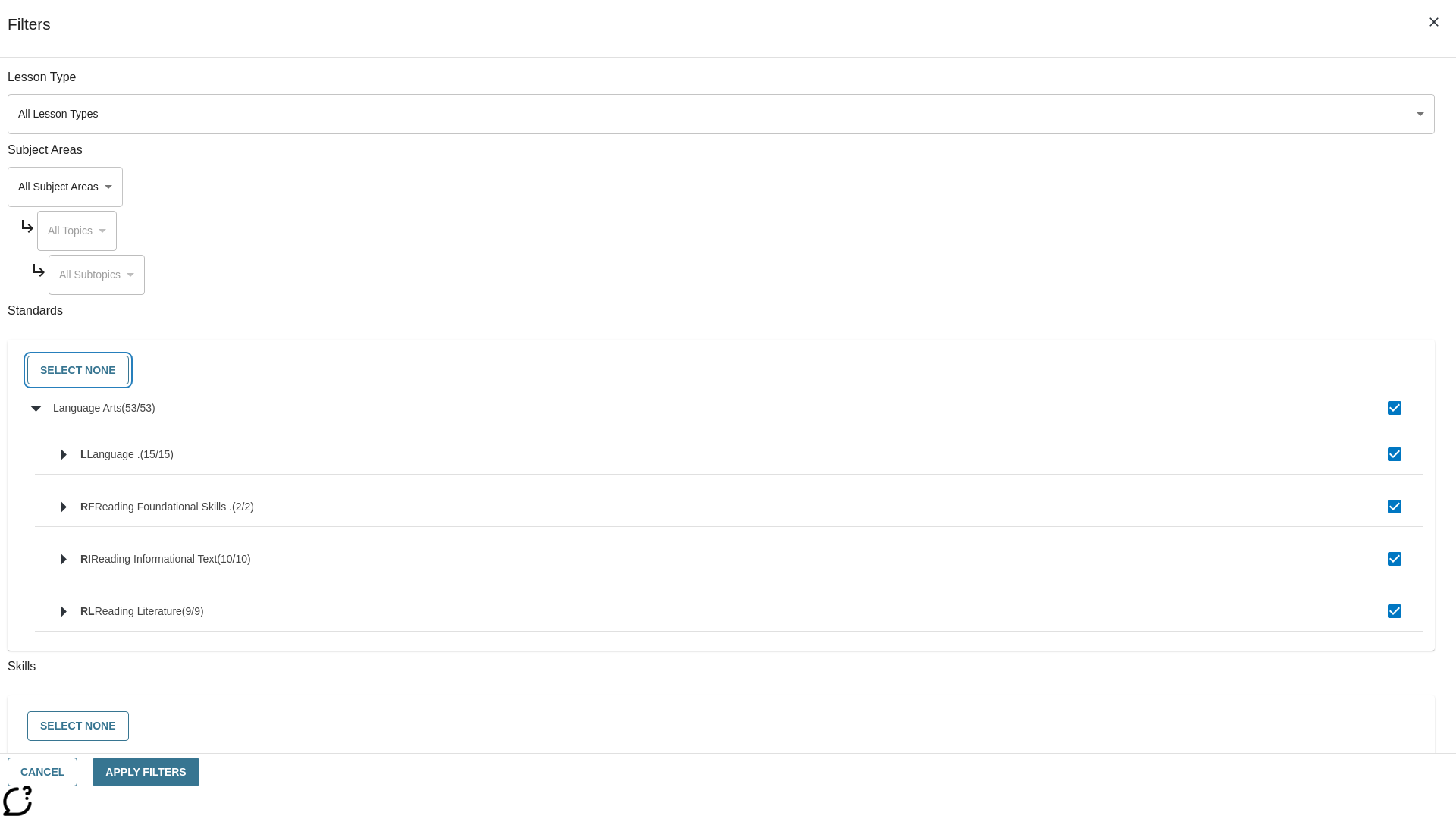
checkbox input "false"
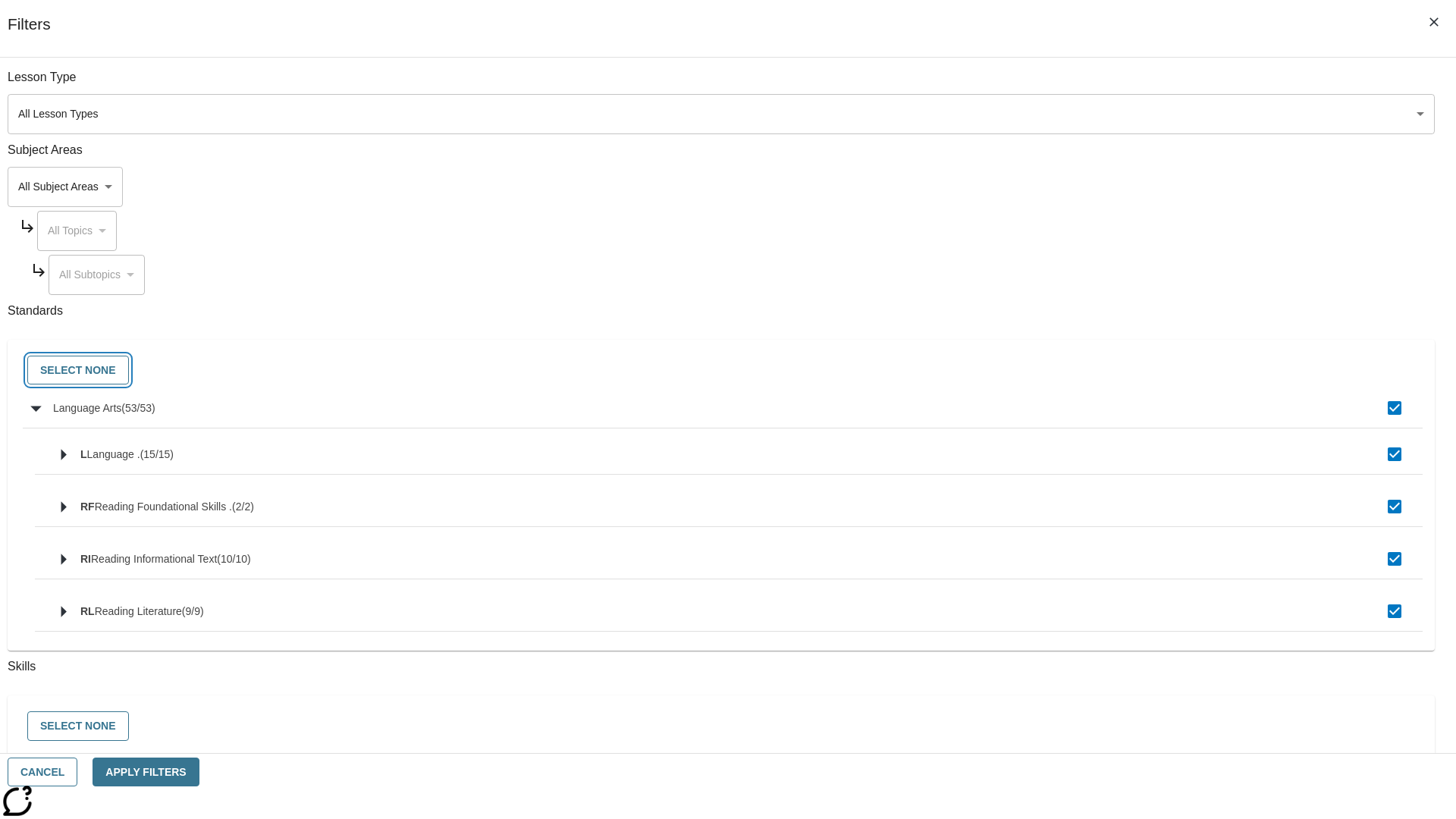
checkbox input "false"
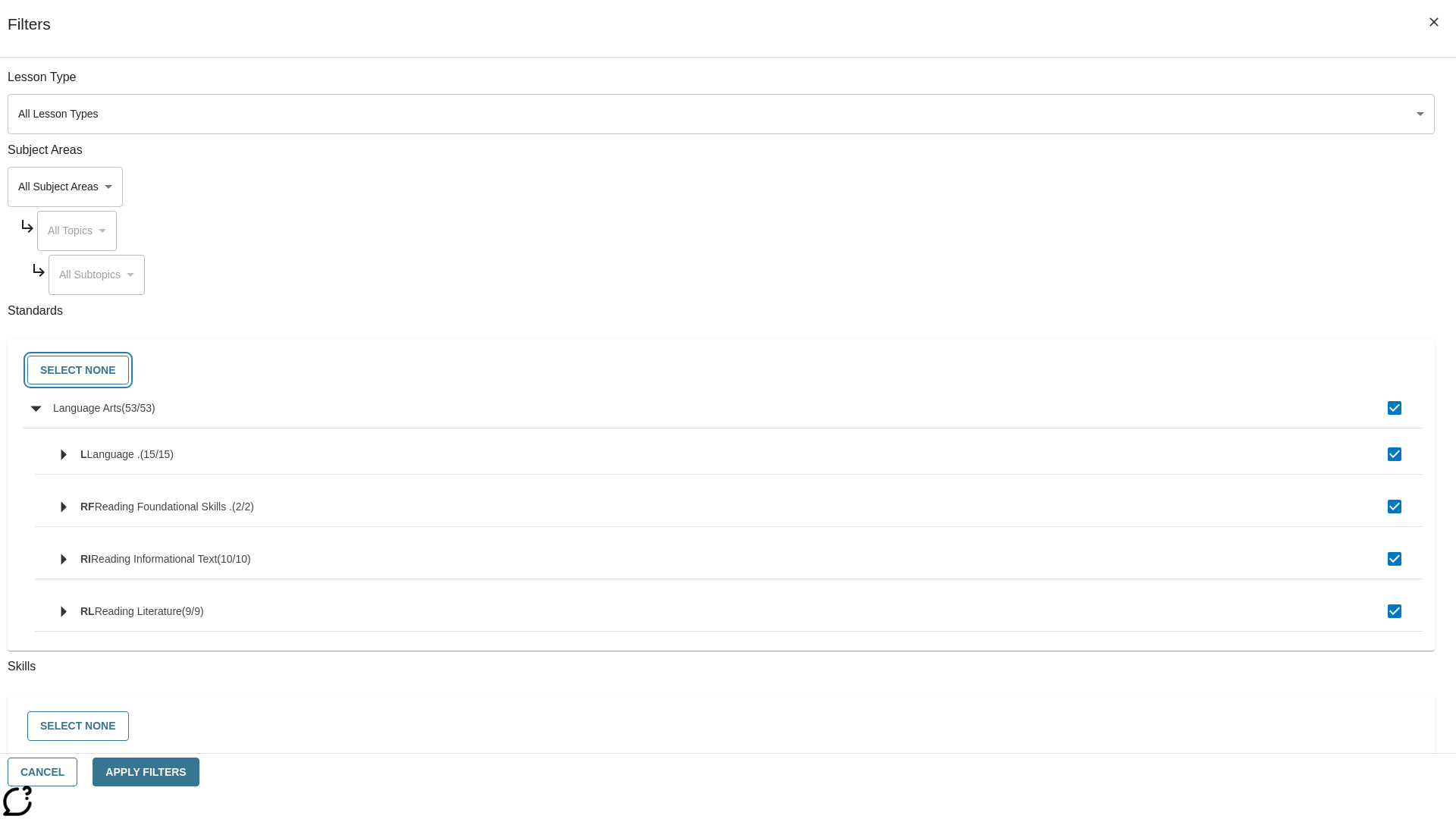
checkbox input "false"
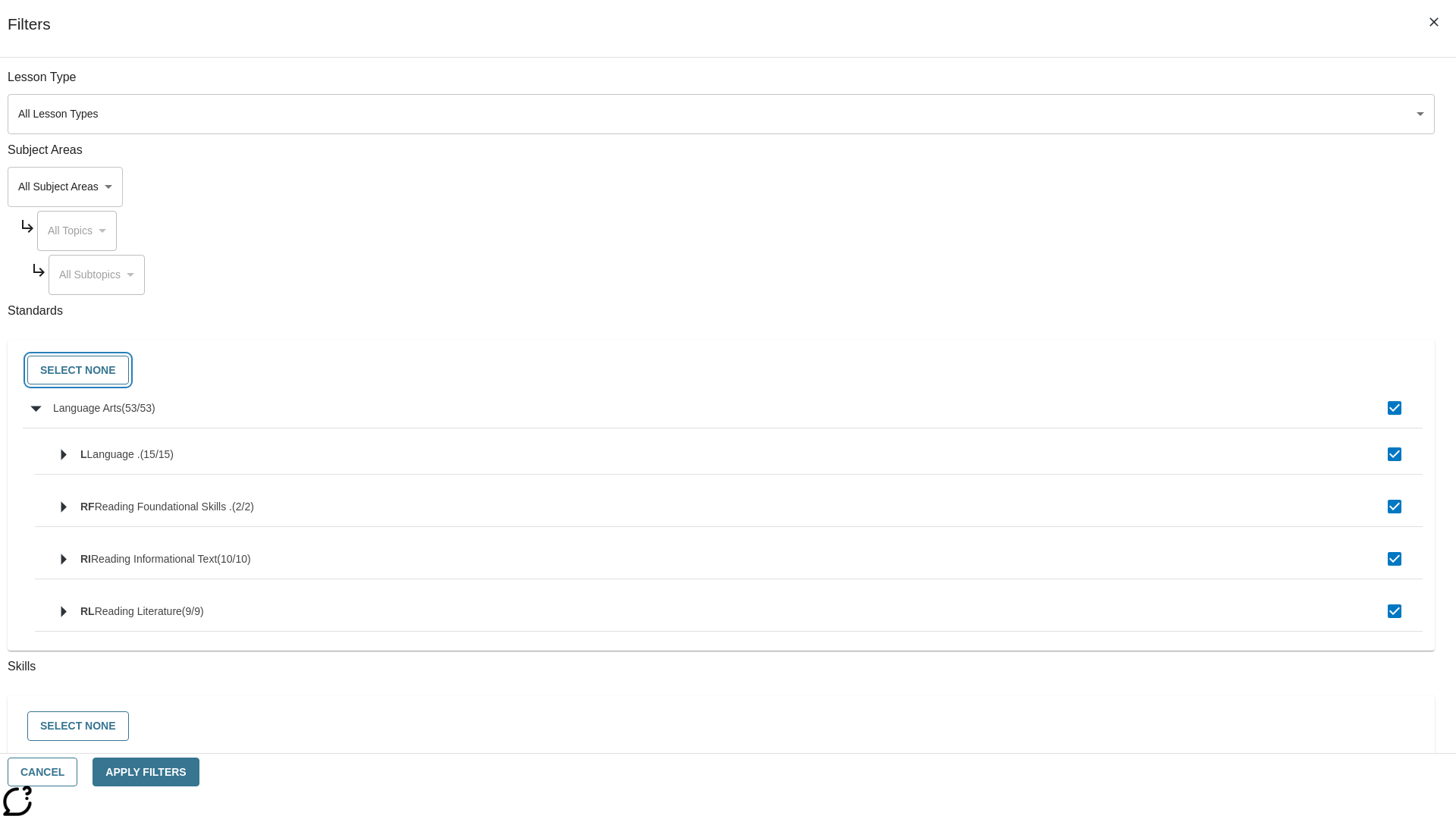
checkbox input "false"
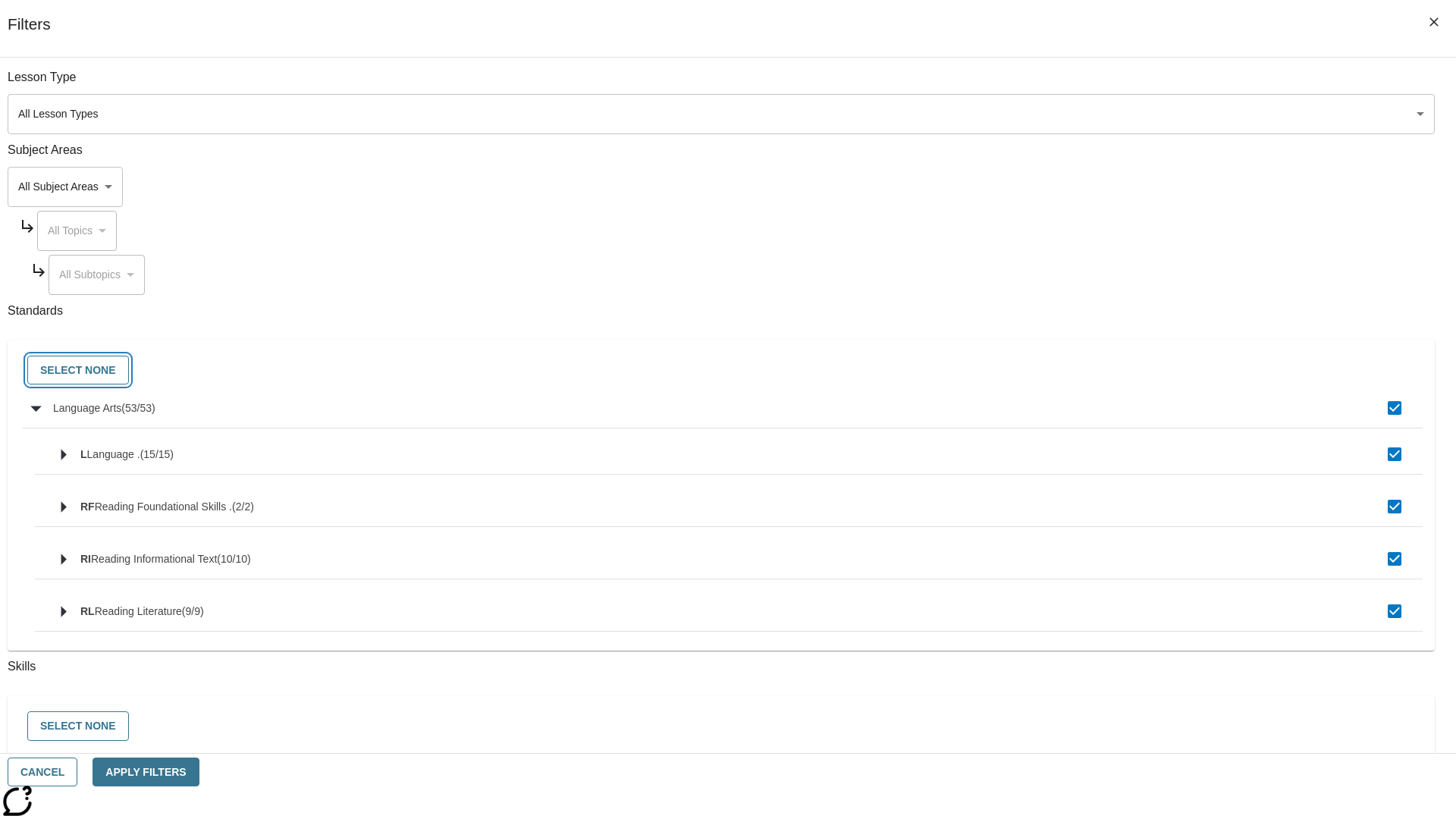
checkbox input "false"
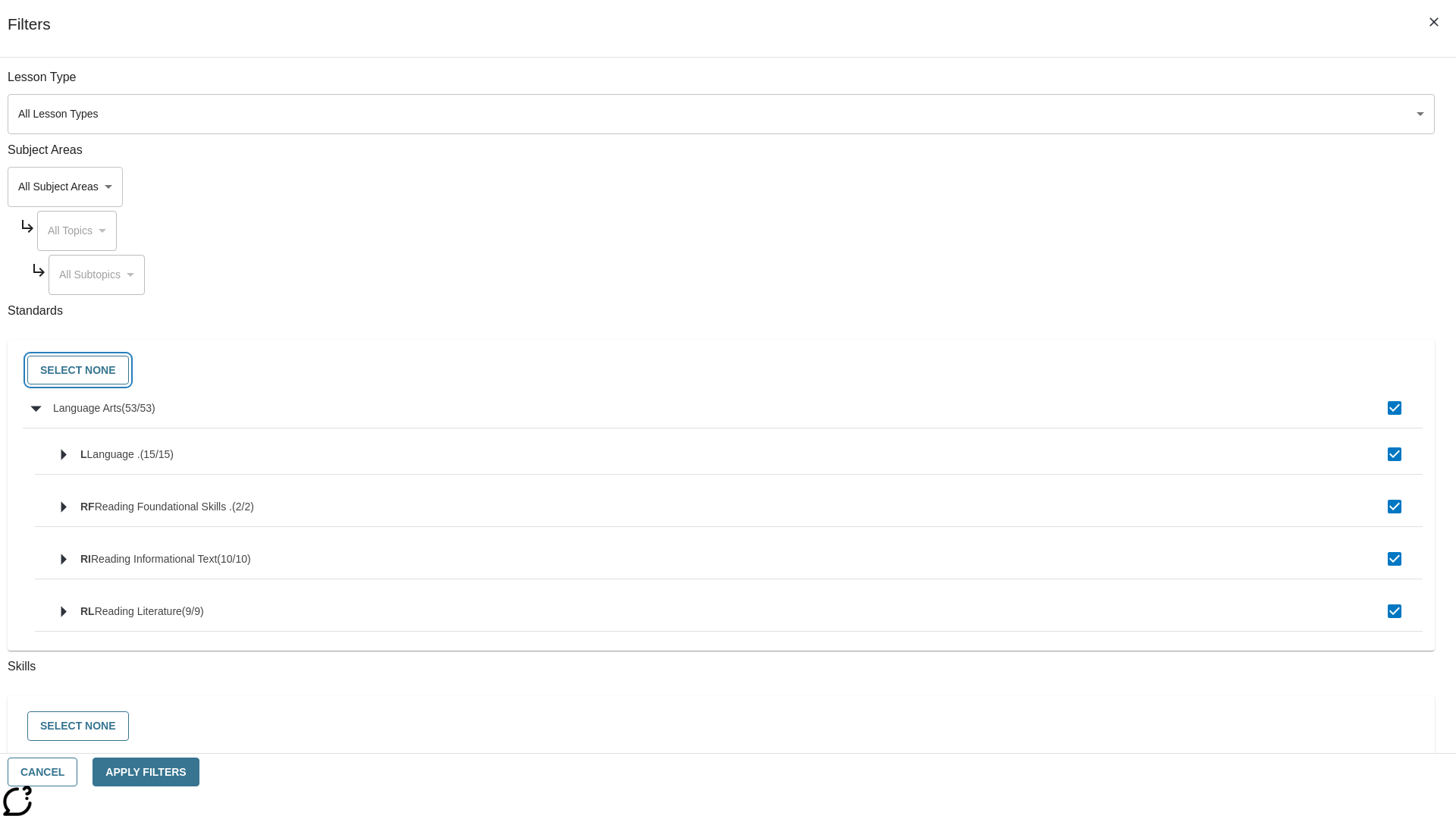
checkbox input "false"
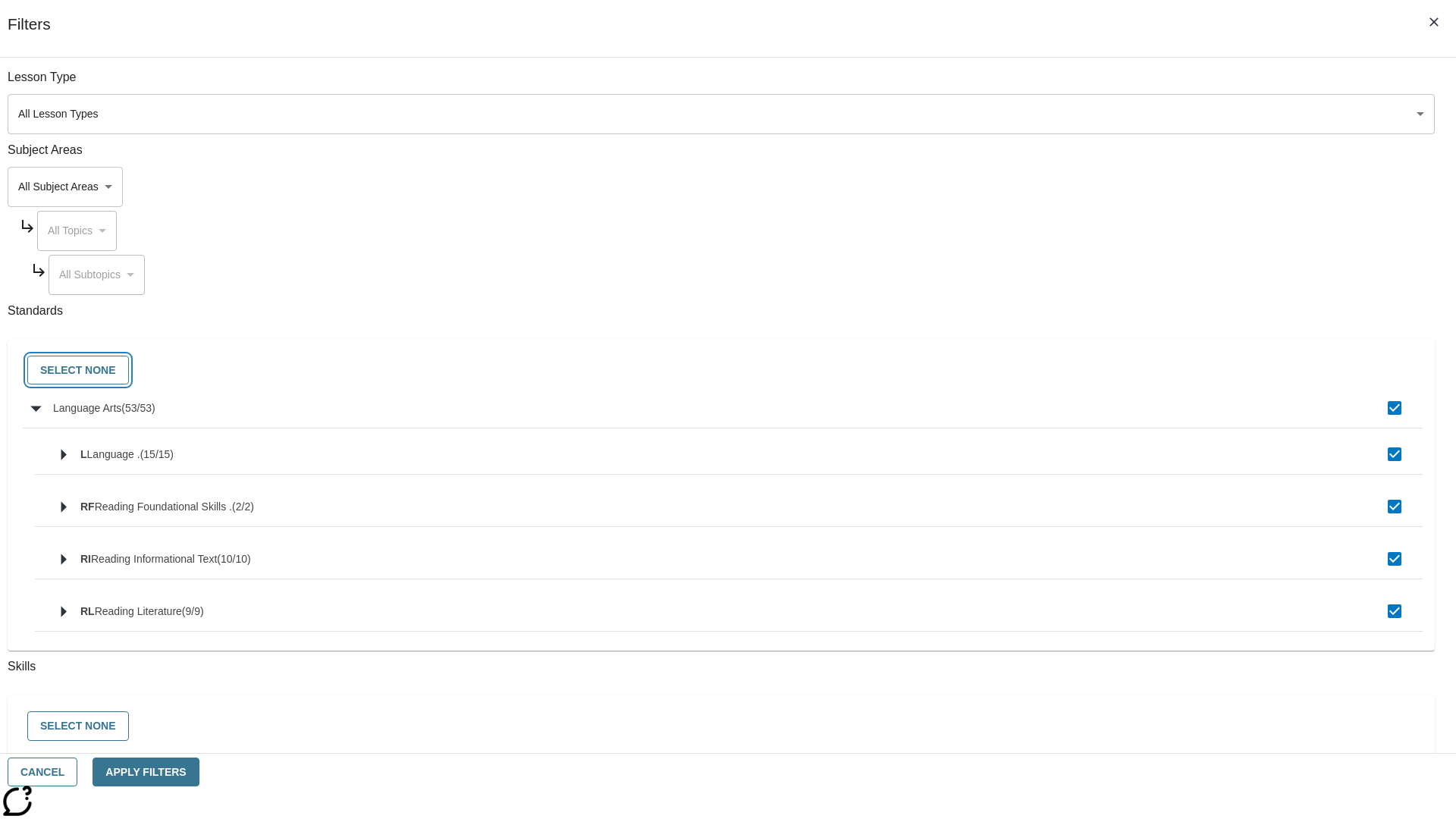
checkbox input "false"
click at [78, 772] on button "Cancel" at bounding box center [42, 772] width 69 height 29
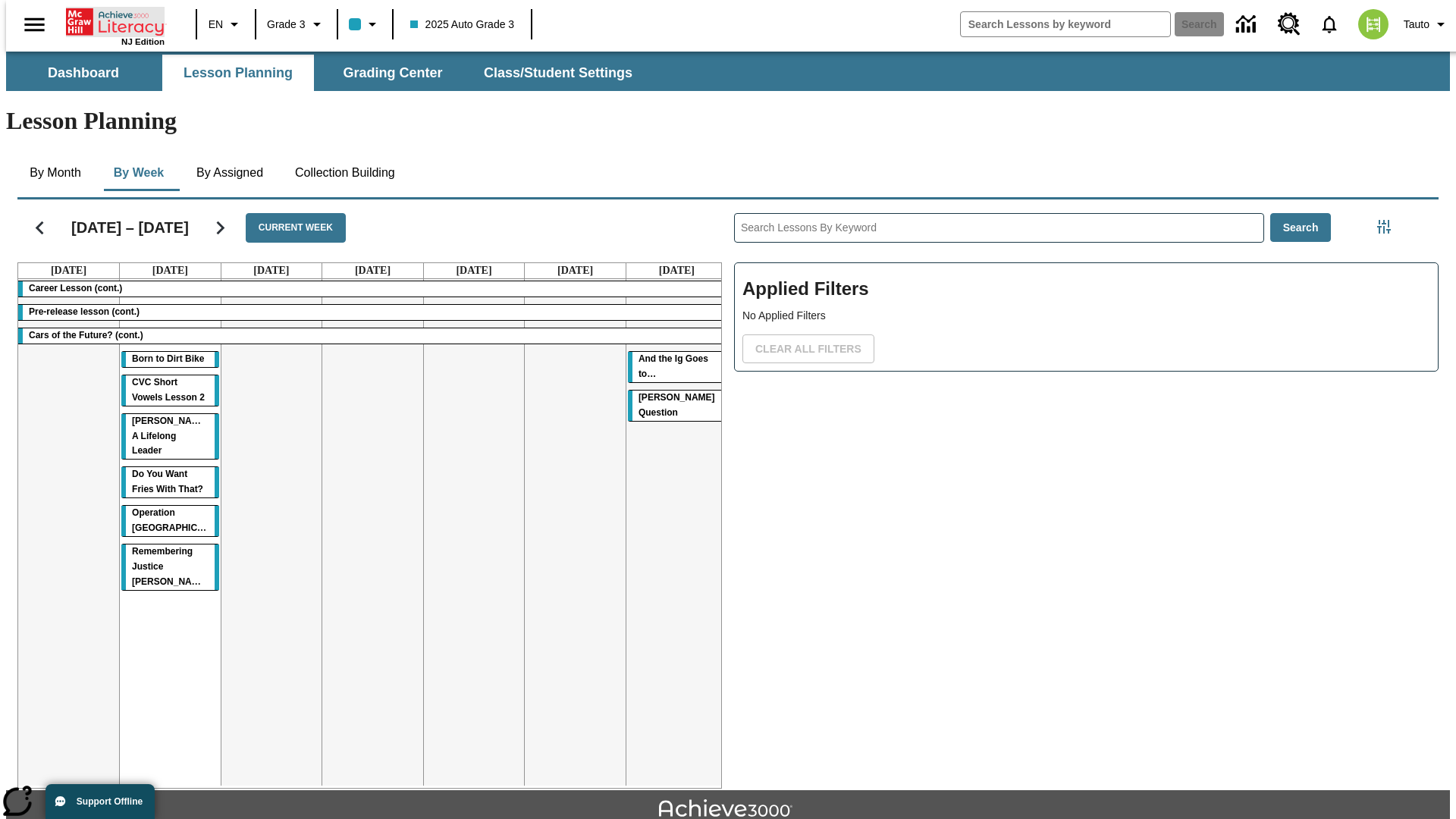
click at [110, 20] on icon "Home" at bounding box center [116, 21] width 101 height 30
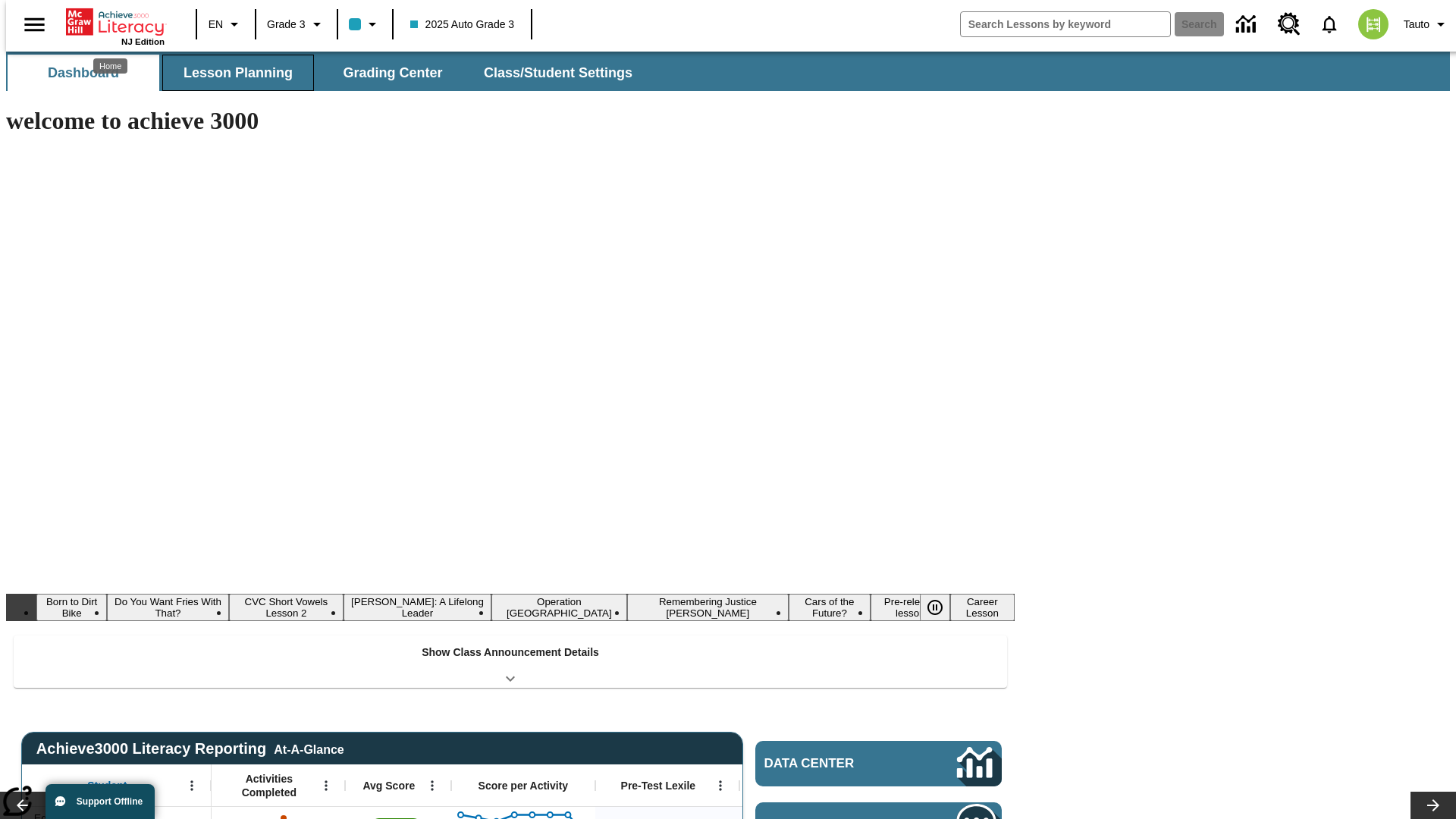
click at [232, 73] on button "Lesson Planning" at bounding box center [239, 73] width 152 height 37
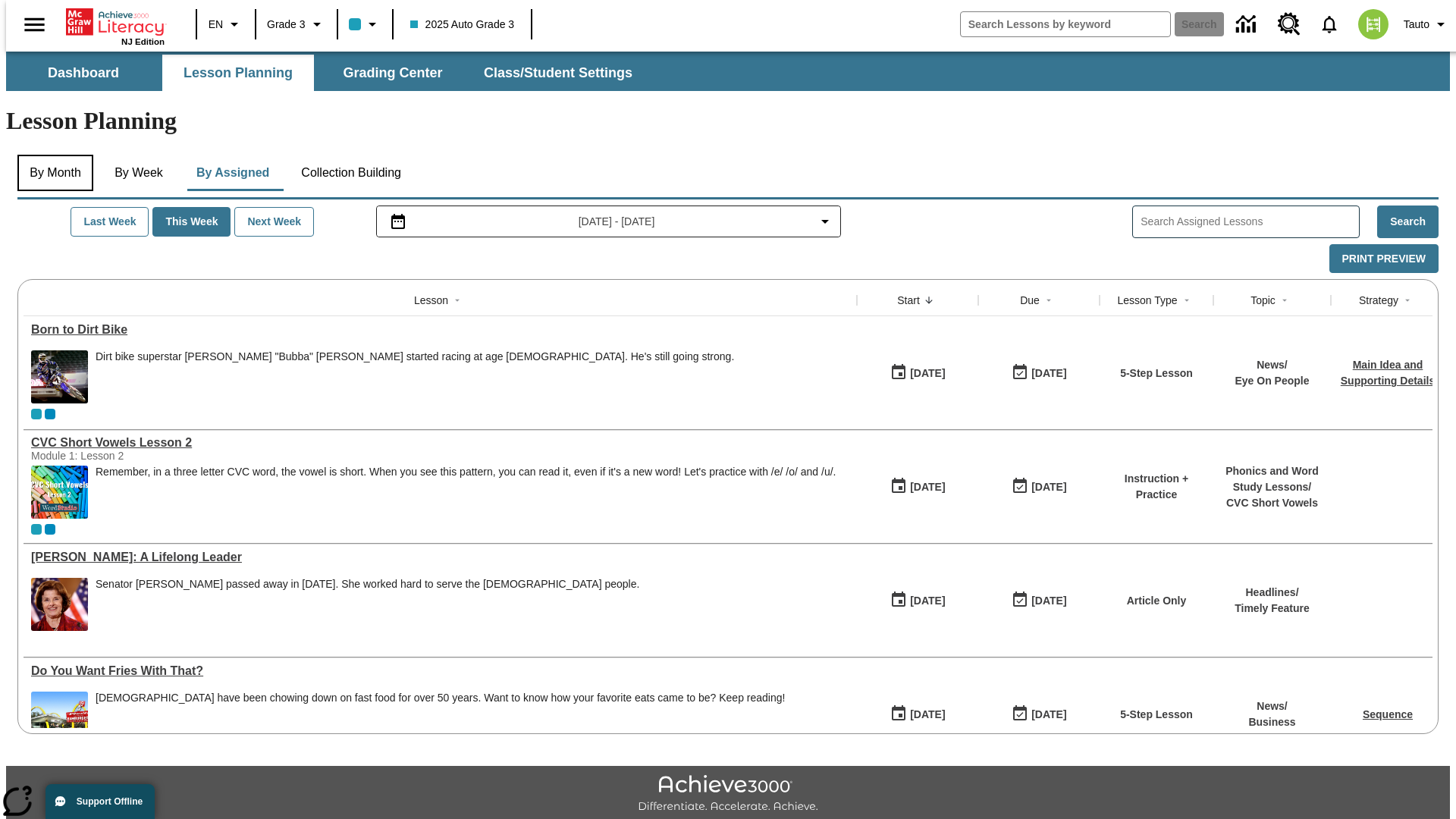
click at [51, 154] on button "By Month" at bounding box center [55, 172] width 76 height 37
